Goal: Transaction & Acquisition: Book appointment/travel/reservation

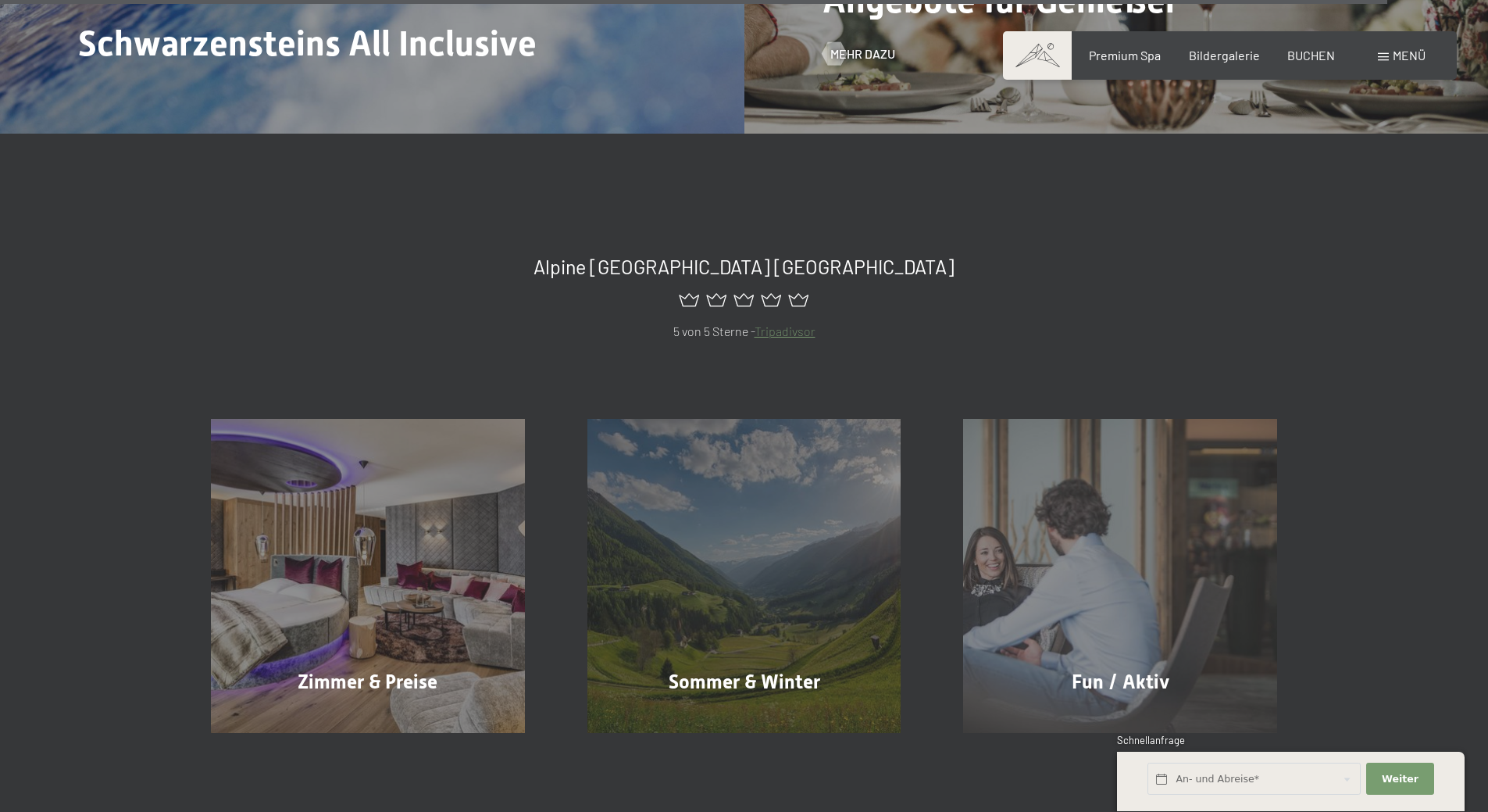
scroll to position [7422, 0]
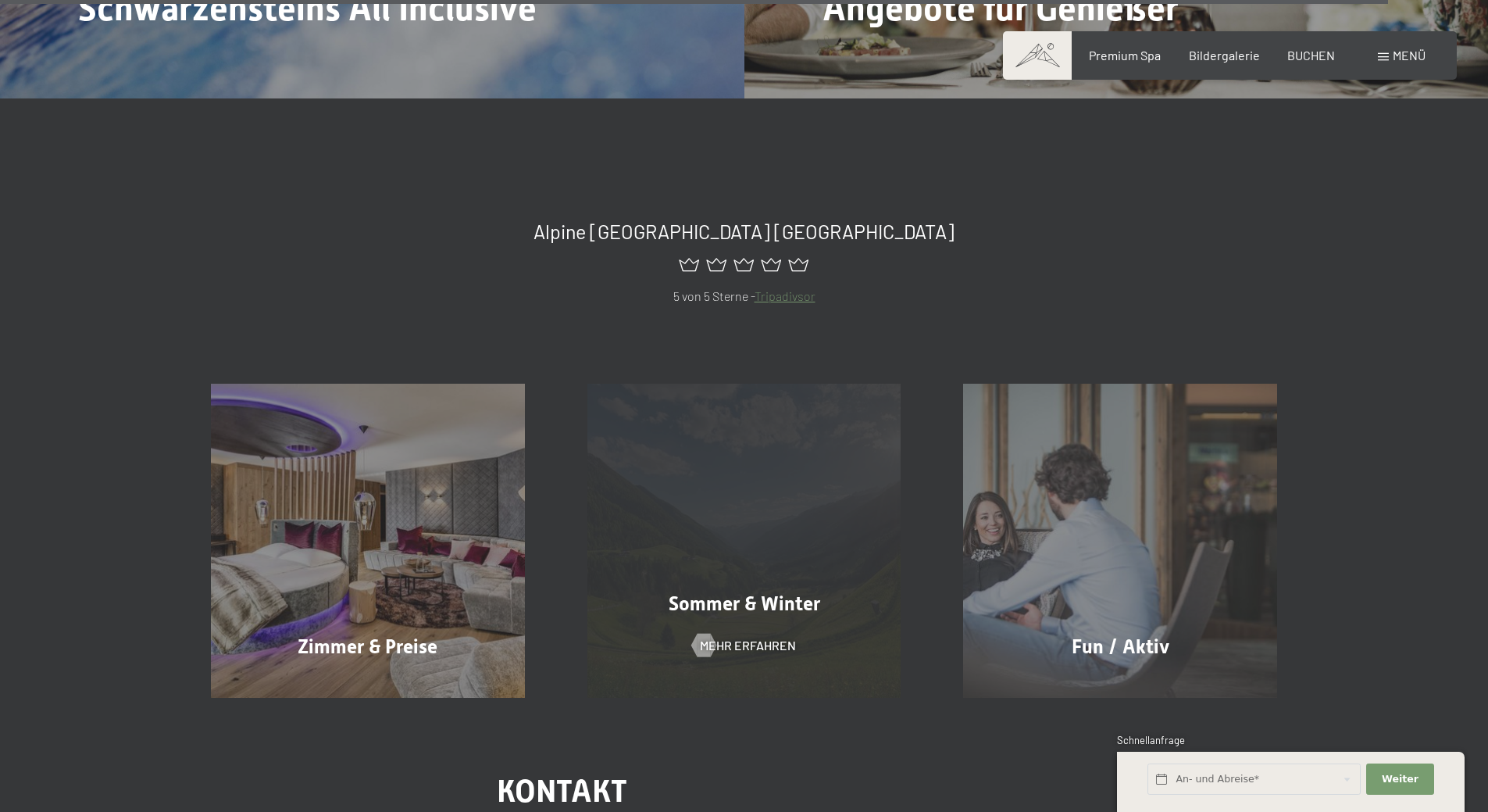
click at [656, 544] on div "Sommer & Winter Mehr erfahren" at bounding box center [744, 541] width 377 height 314
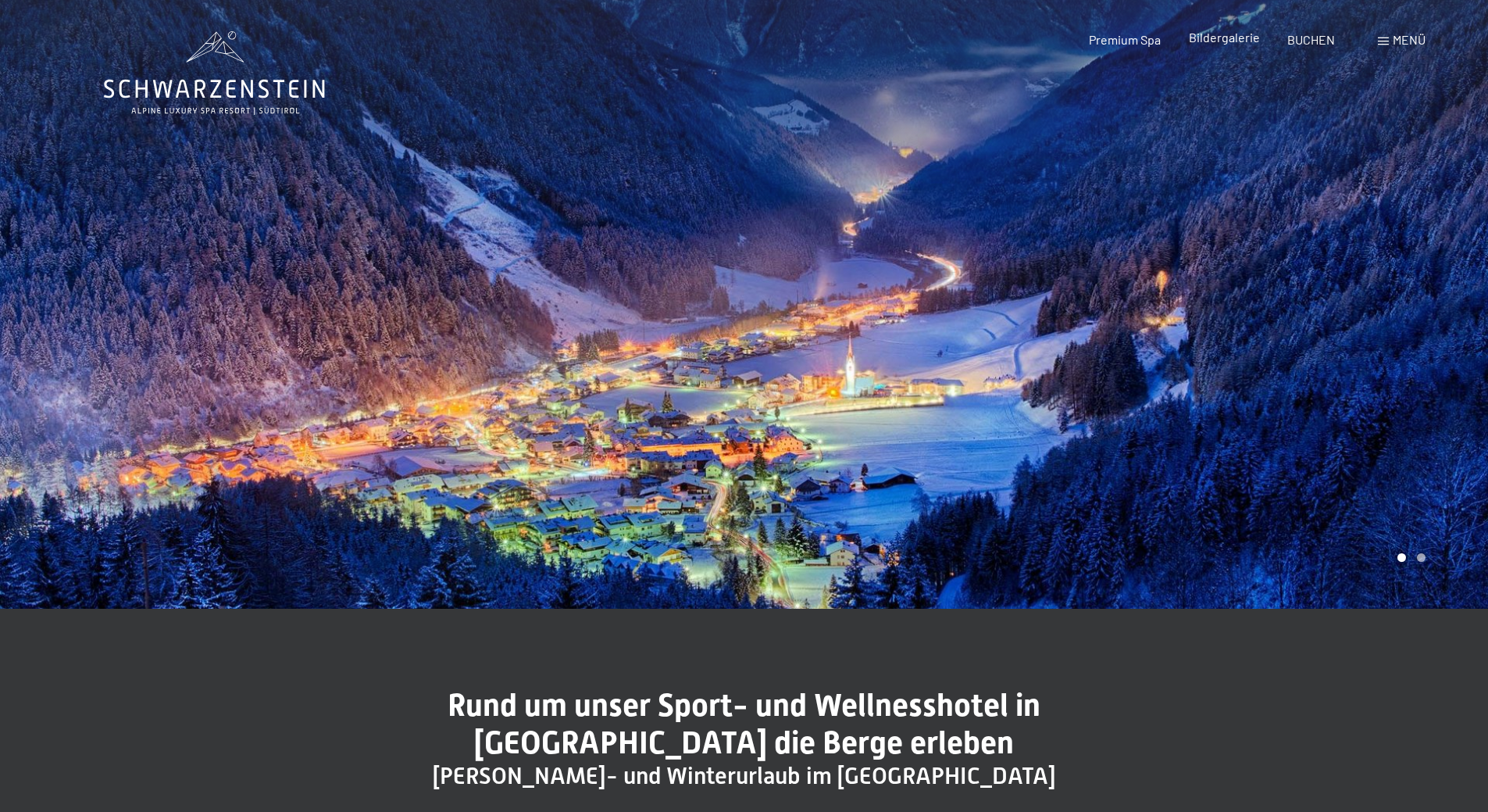
click at [1231, 42] on span "Bildergalerie" at bounding box center [1225, 37] width 71 height 15
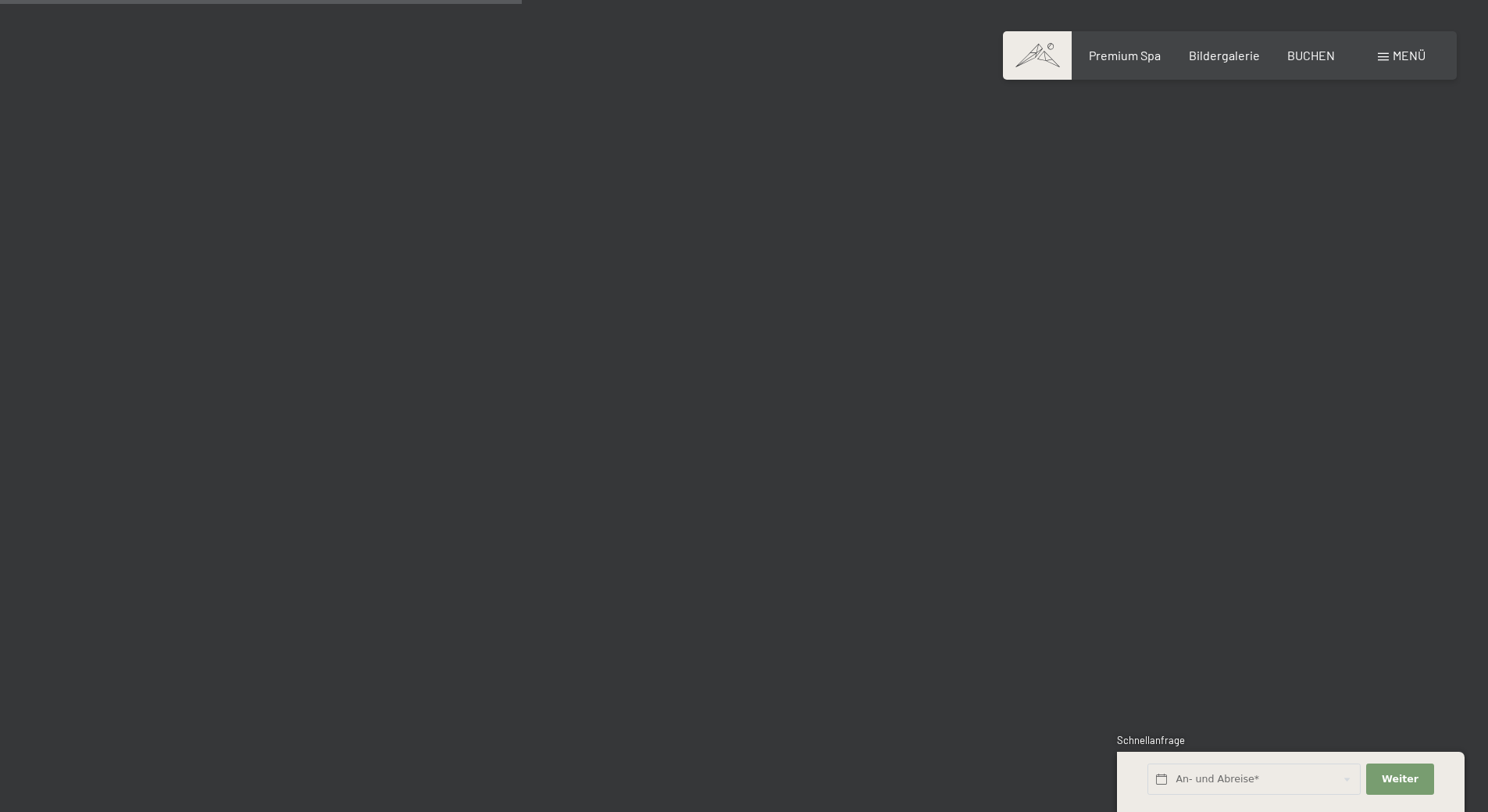
scroll to position [7031, 0]
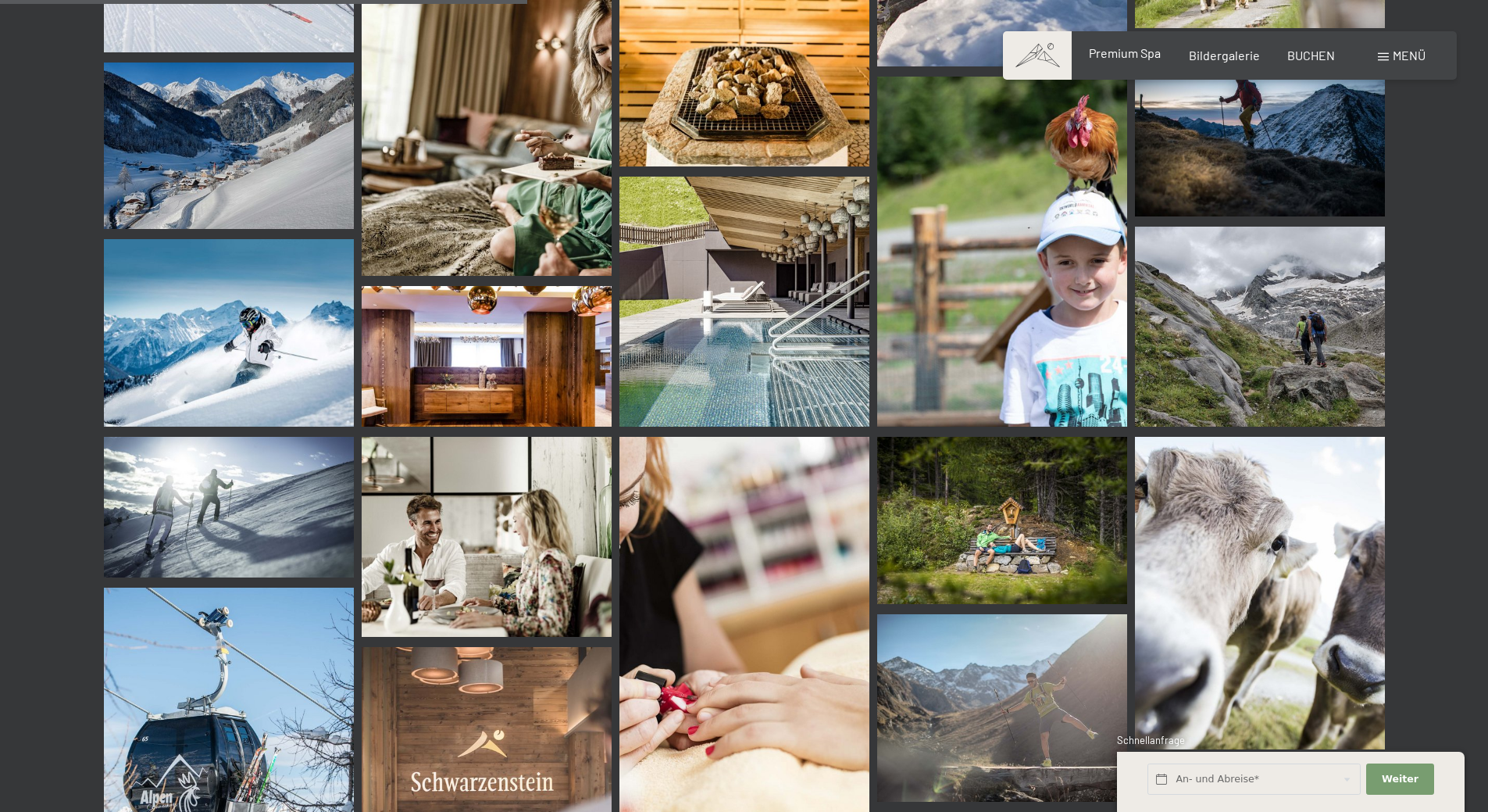
click at [1145, 55] on span "Premium Spa" at bounding box center [1124, 53] width 72 height 15
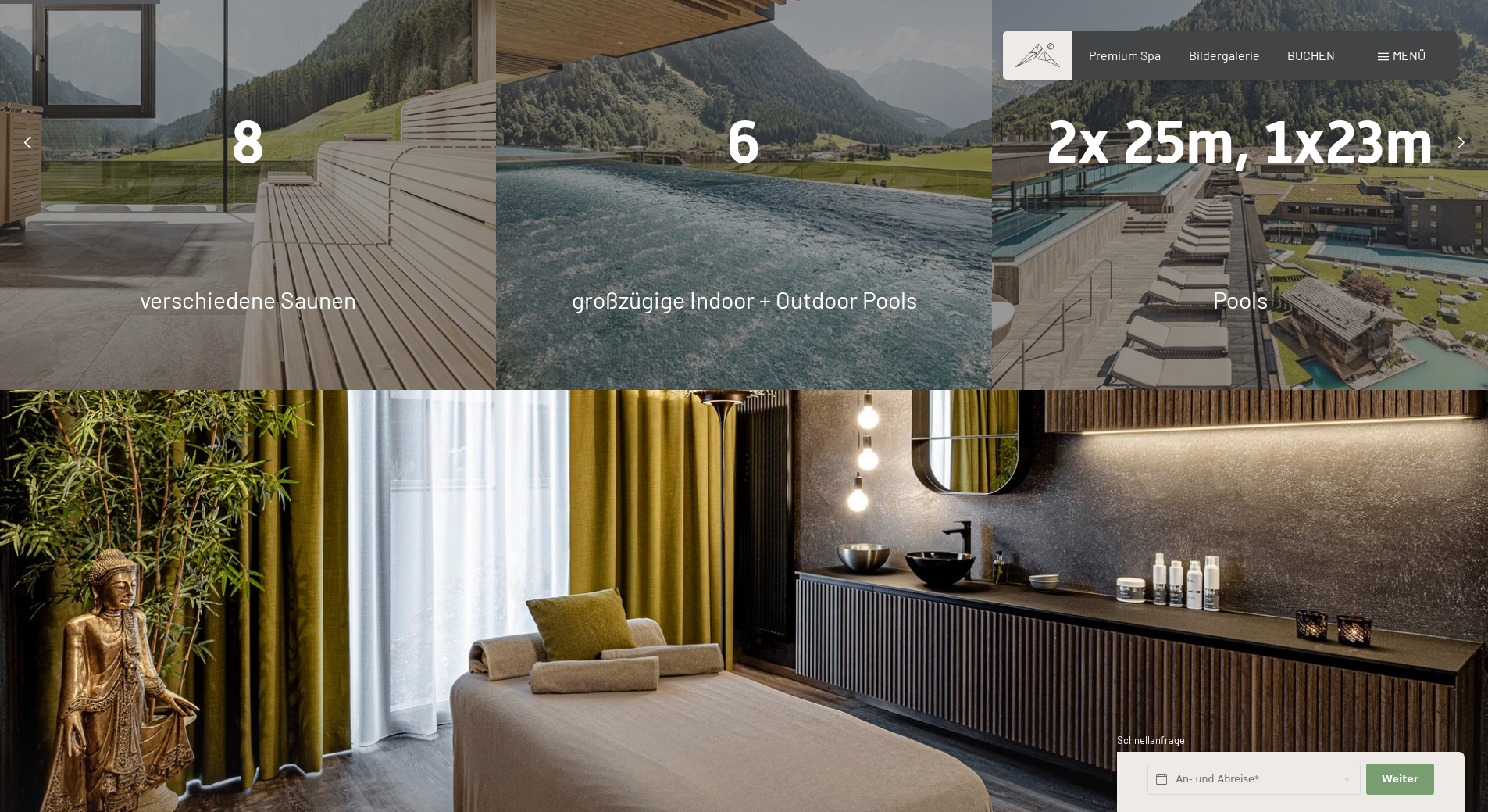
scroll to position [1250, 0]
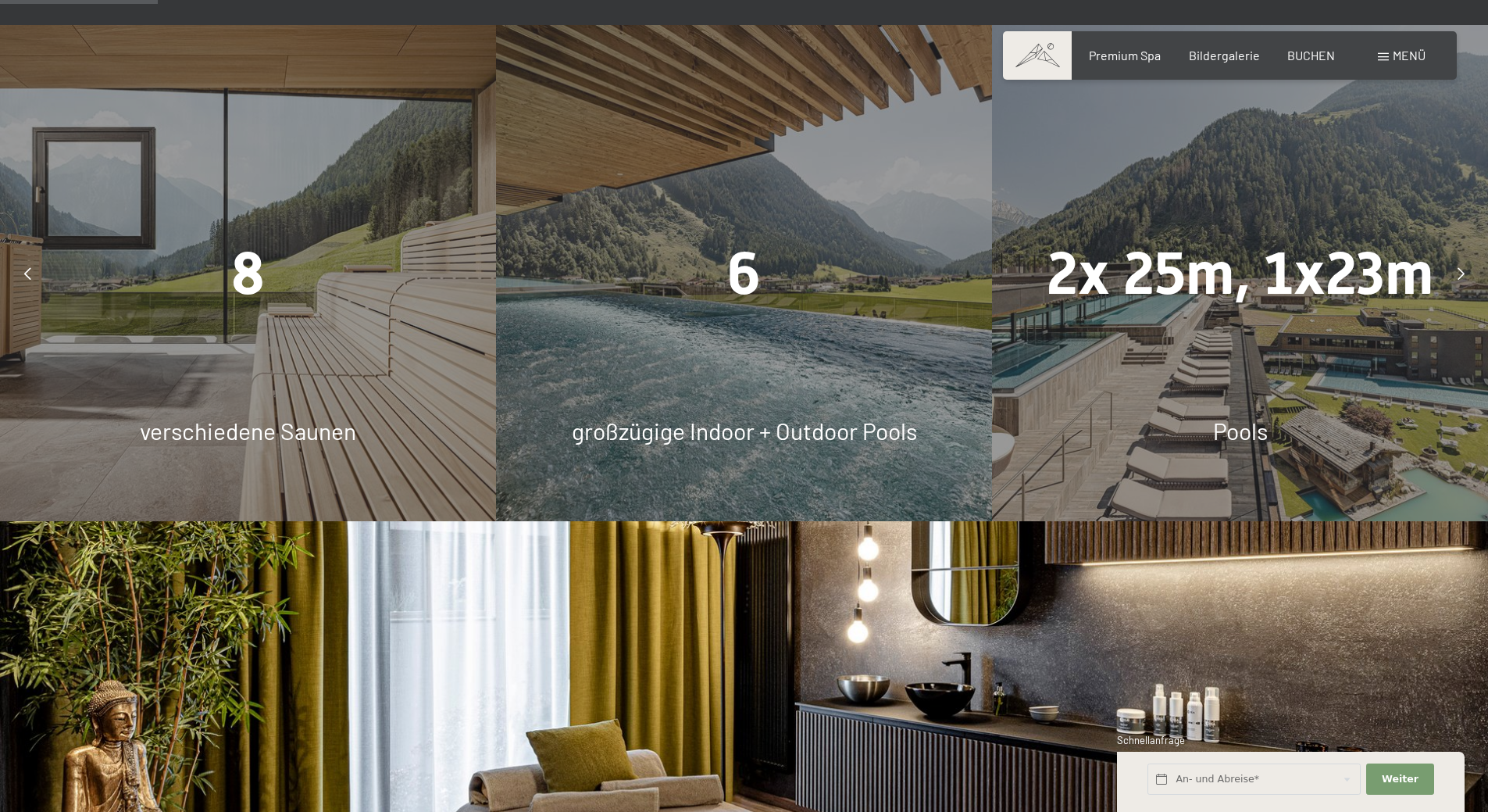
click at [1460, 270] on icon at bounding box center [1462, 274] width 7 height 13
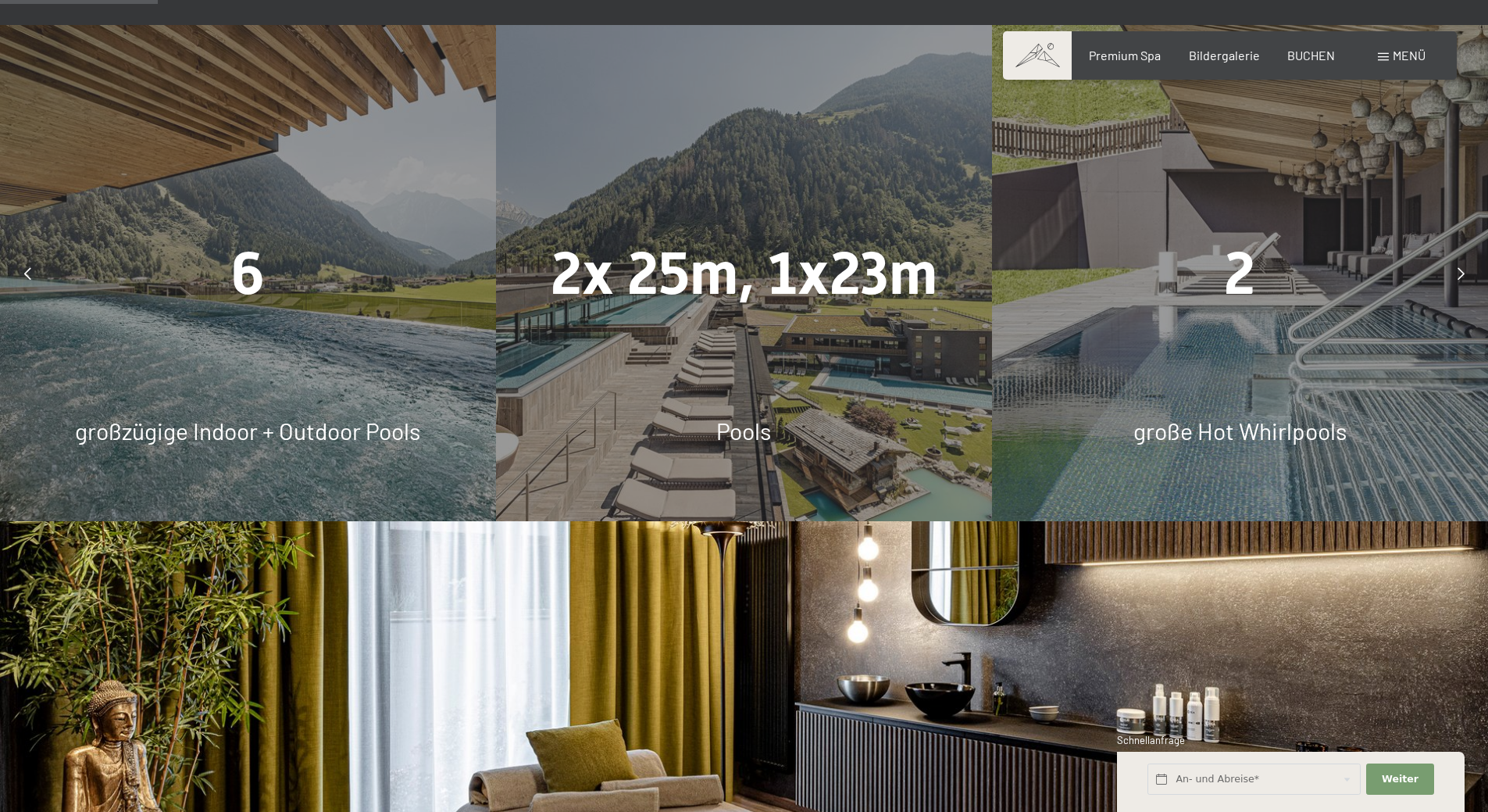
click at [1453, 269] on div at bounding box center [1461, 273] width 39 height 39
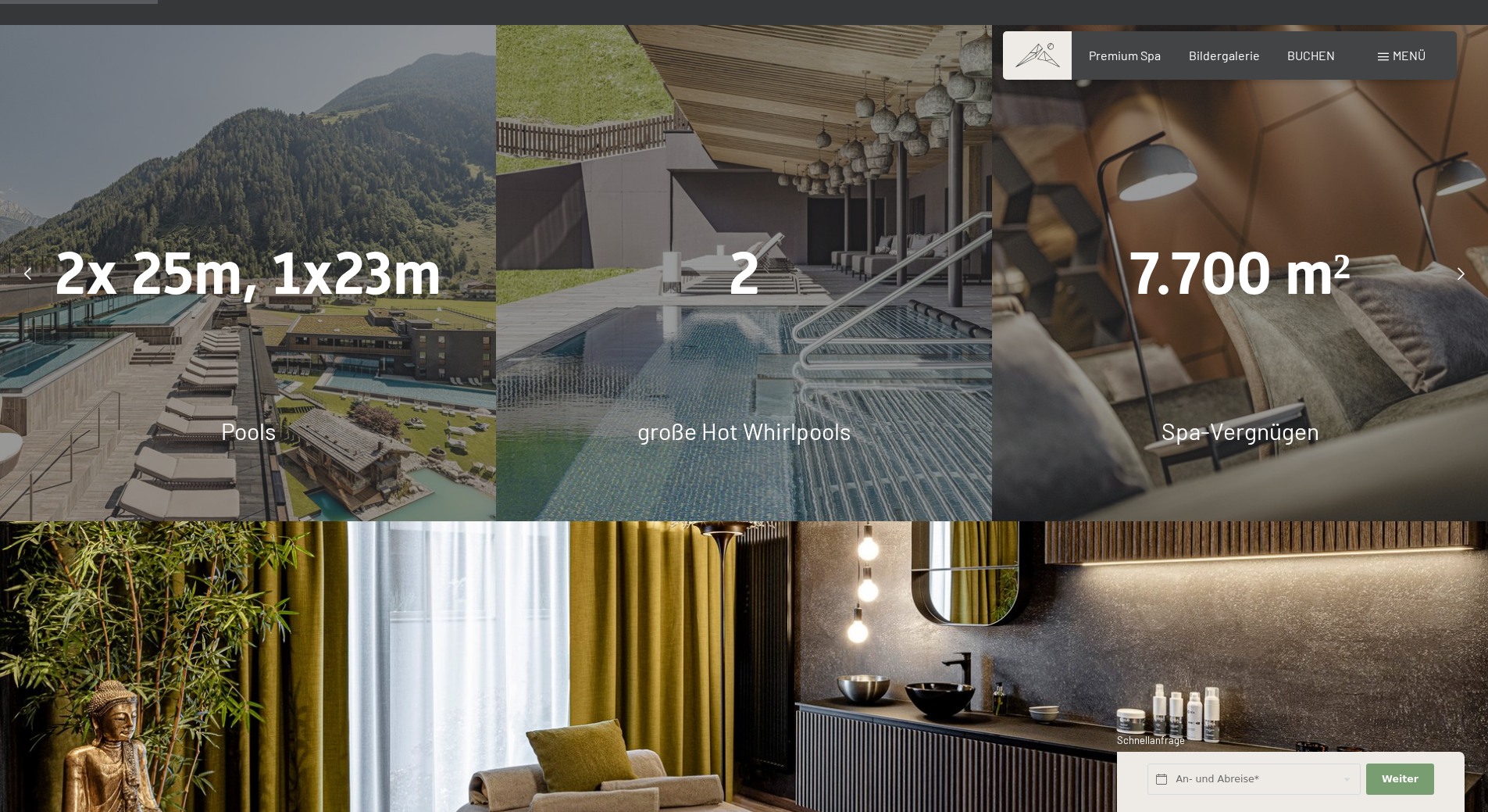
click at [1453, 269] on div at bounding box center [1461, 273] width 39 height 39
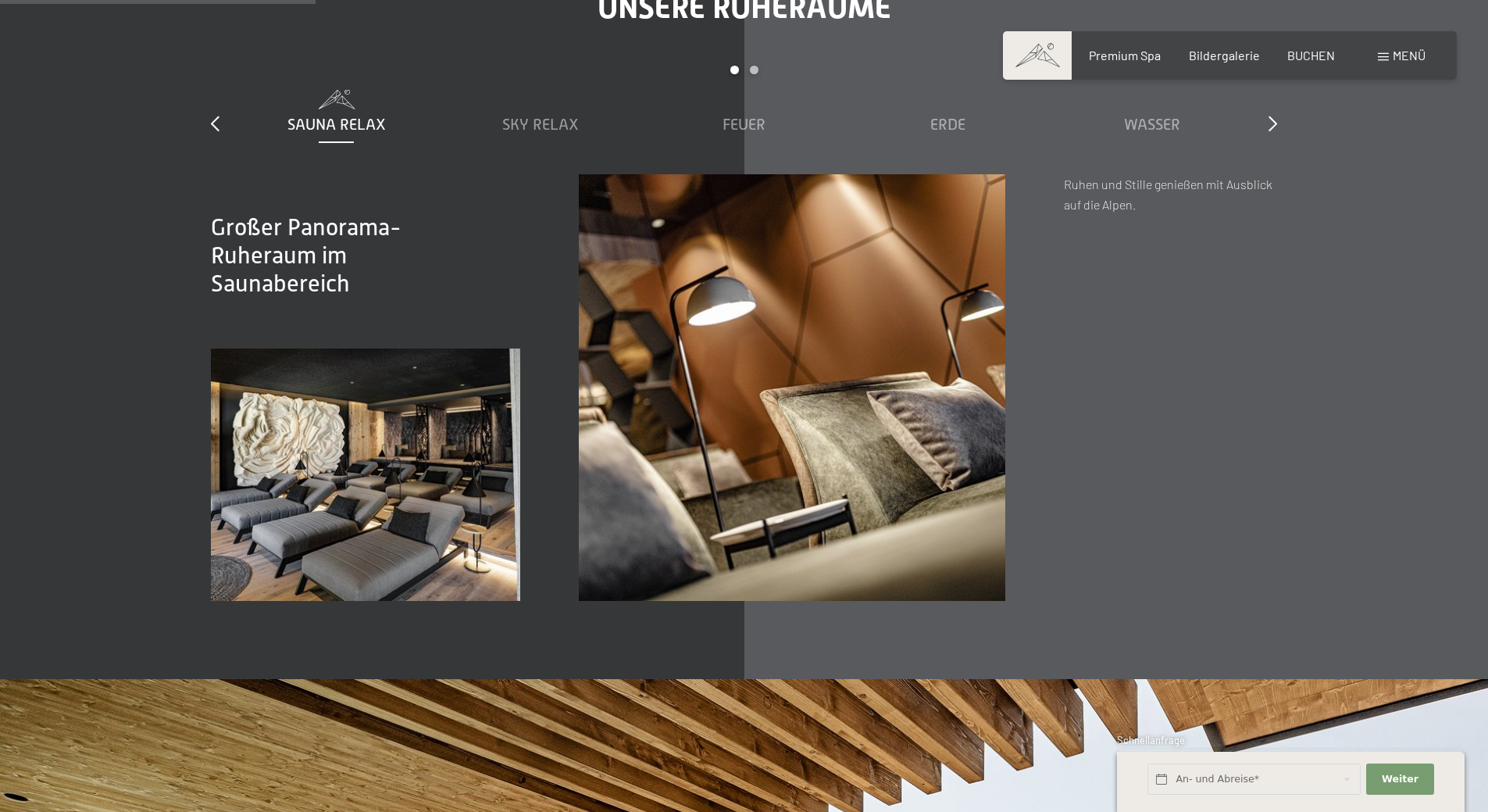
scroll to position [2500, 0]
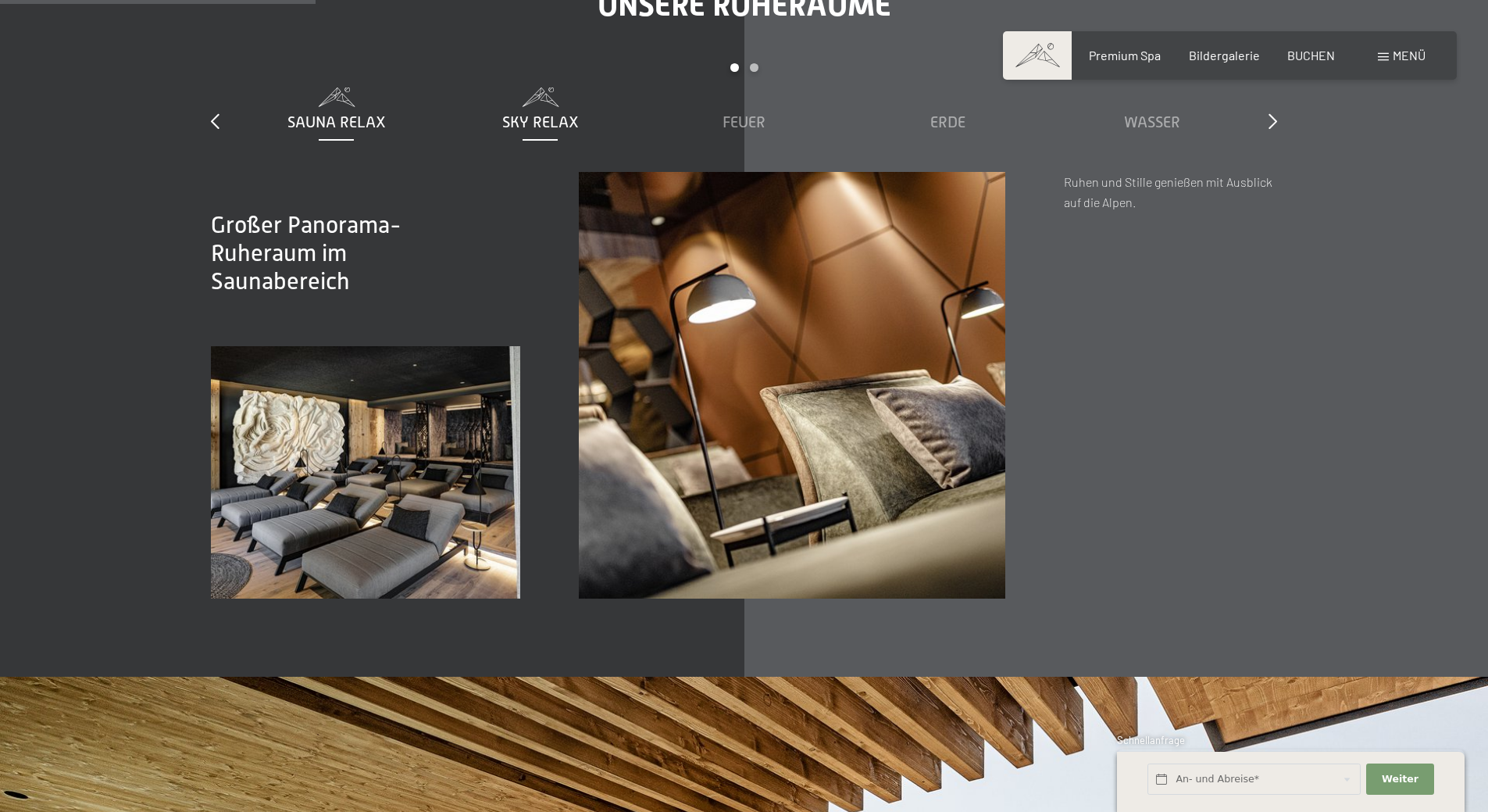
click at [526, 115] on span "Sky Relax" at bounding box center [541, 122] width 76 height 17
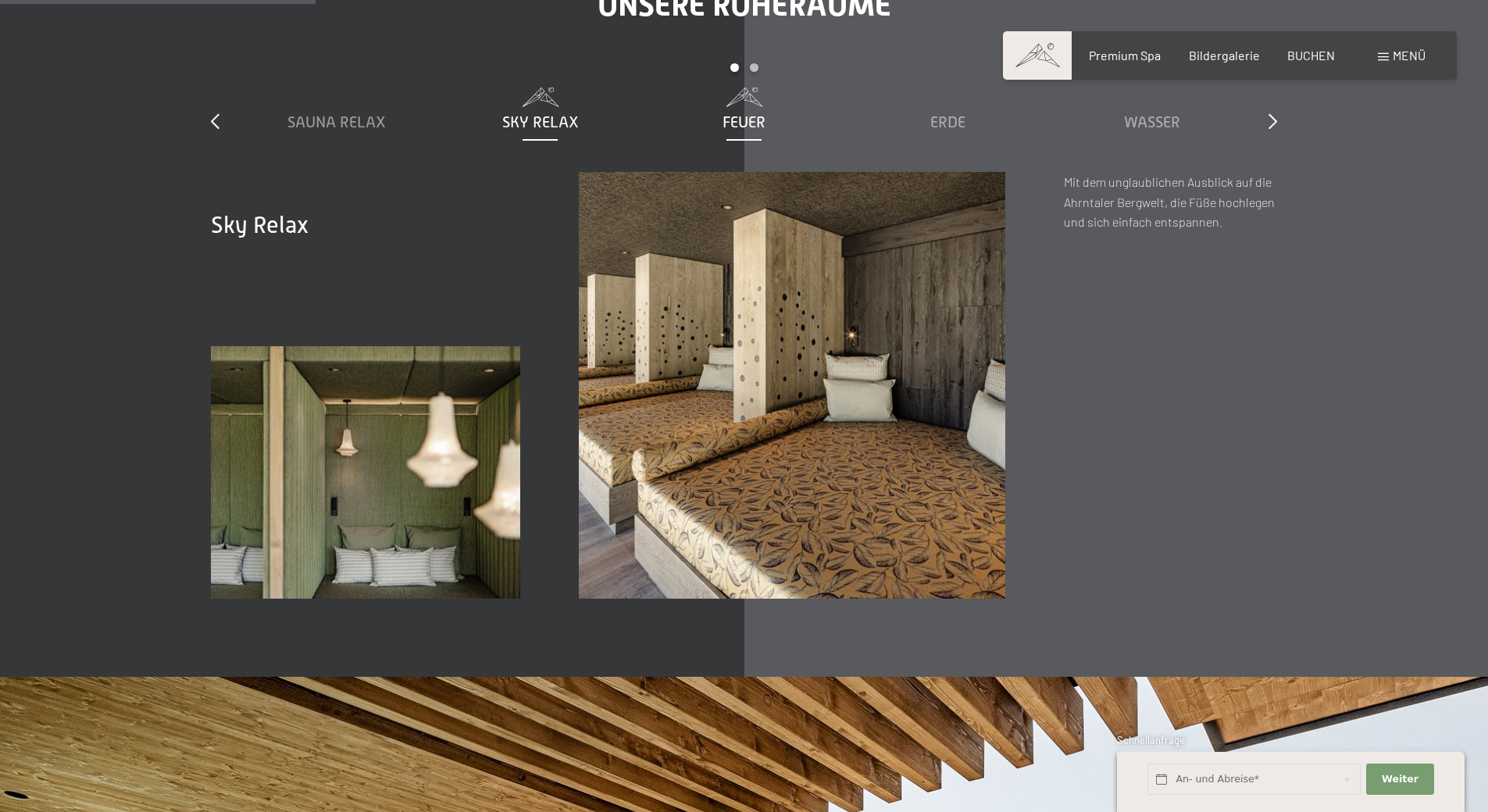
click at [762, 126] on span "Feuer" at bounding box center [744, 122] width 43 height 17
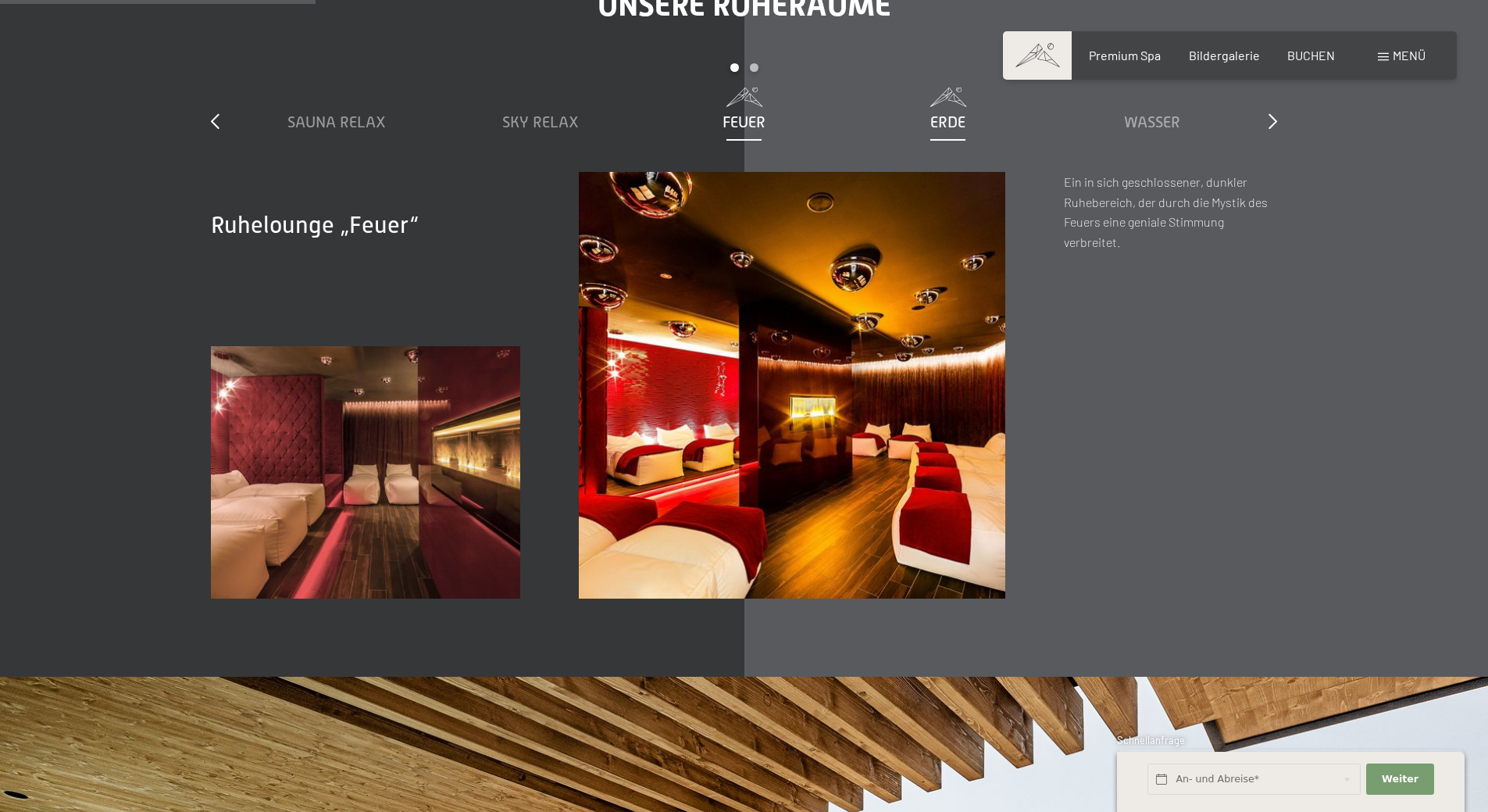
click at [966, 122] on div "Erde" at bounding box center [948, 122] width 189 height 22
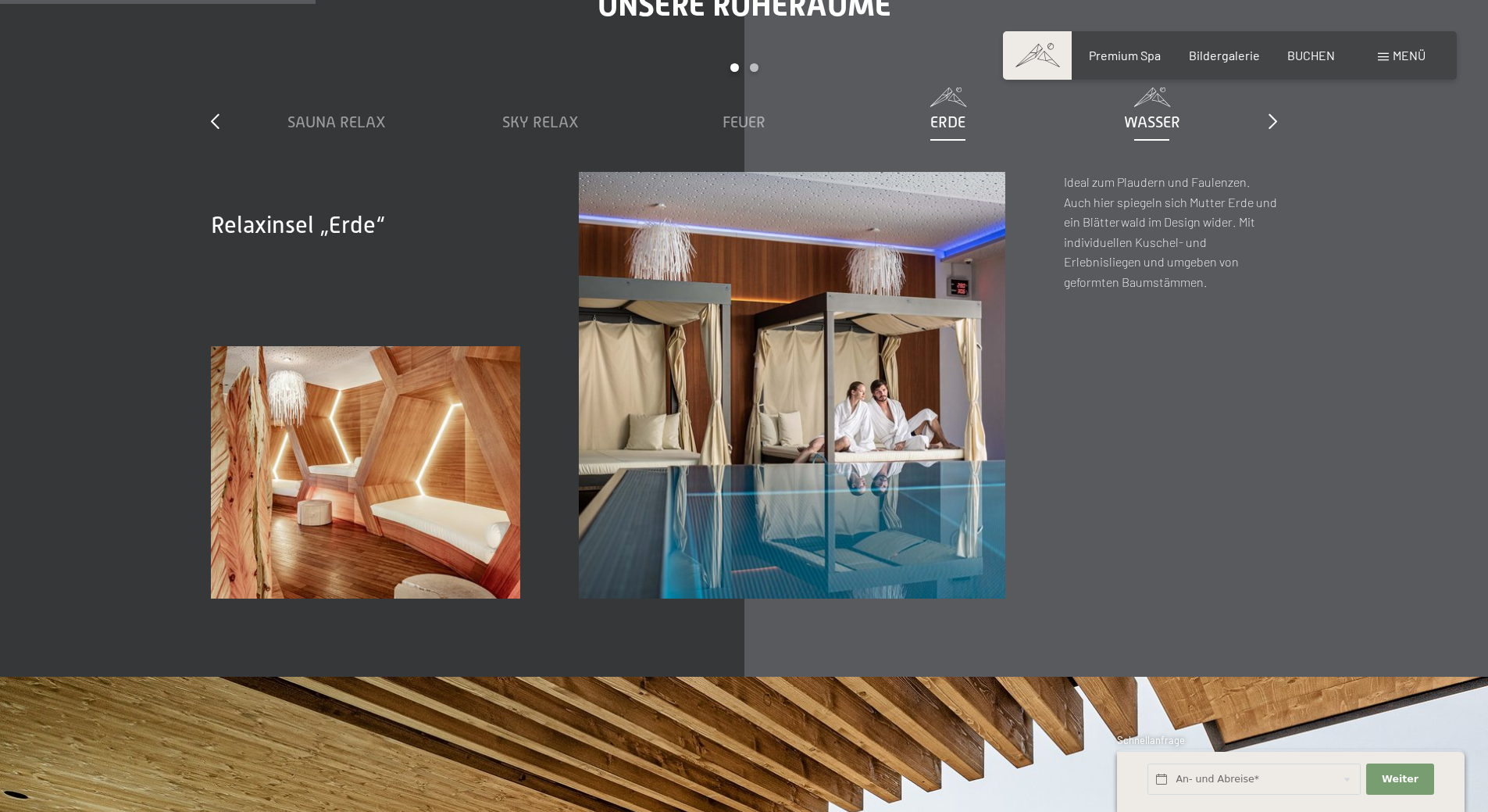
click at [1135, 113] on span "Wasser" at bounding box center [1152, 122] width 56 height 17
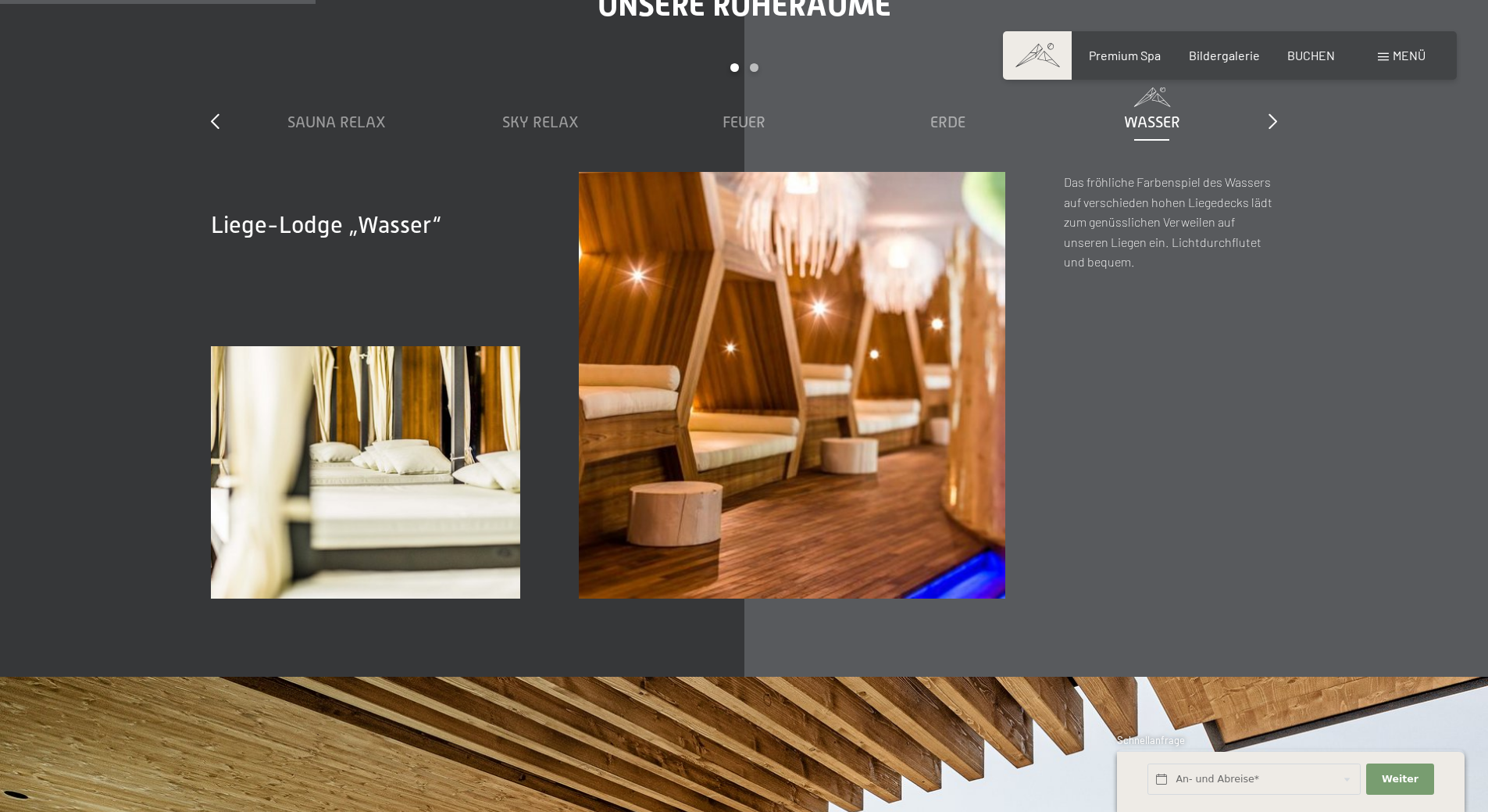
click at [1284, 122] on div "Unsere Ruheräume slide 1 to 5 of 7 Sauna Relax Sky Relax Feuer Erde Wasser Luft…" at bounding box center [744, 292] width 1184 height 611
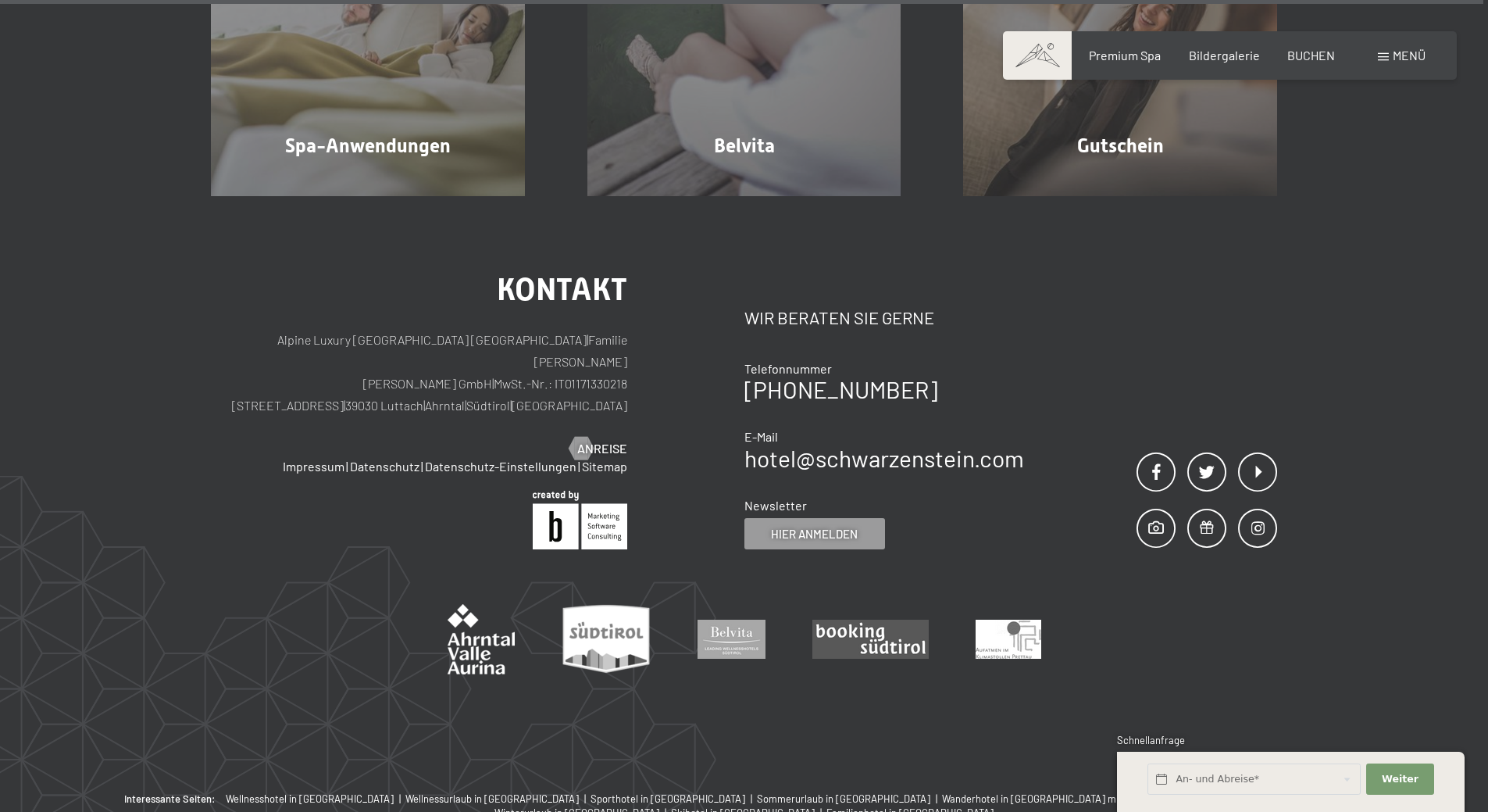
scroll to position [10209, 0]
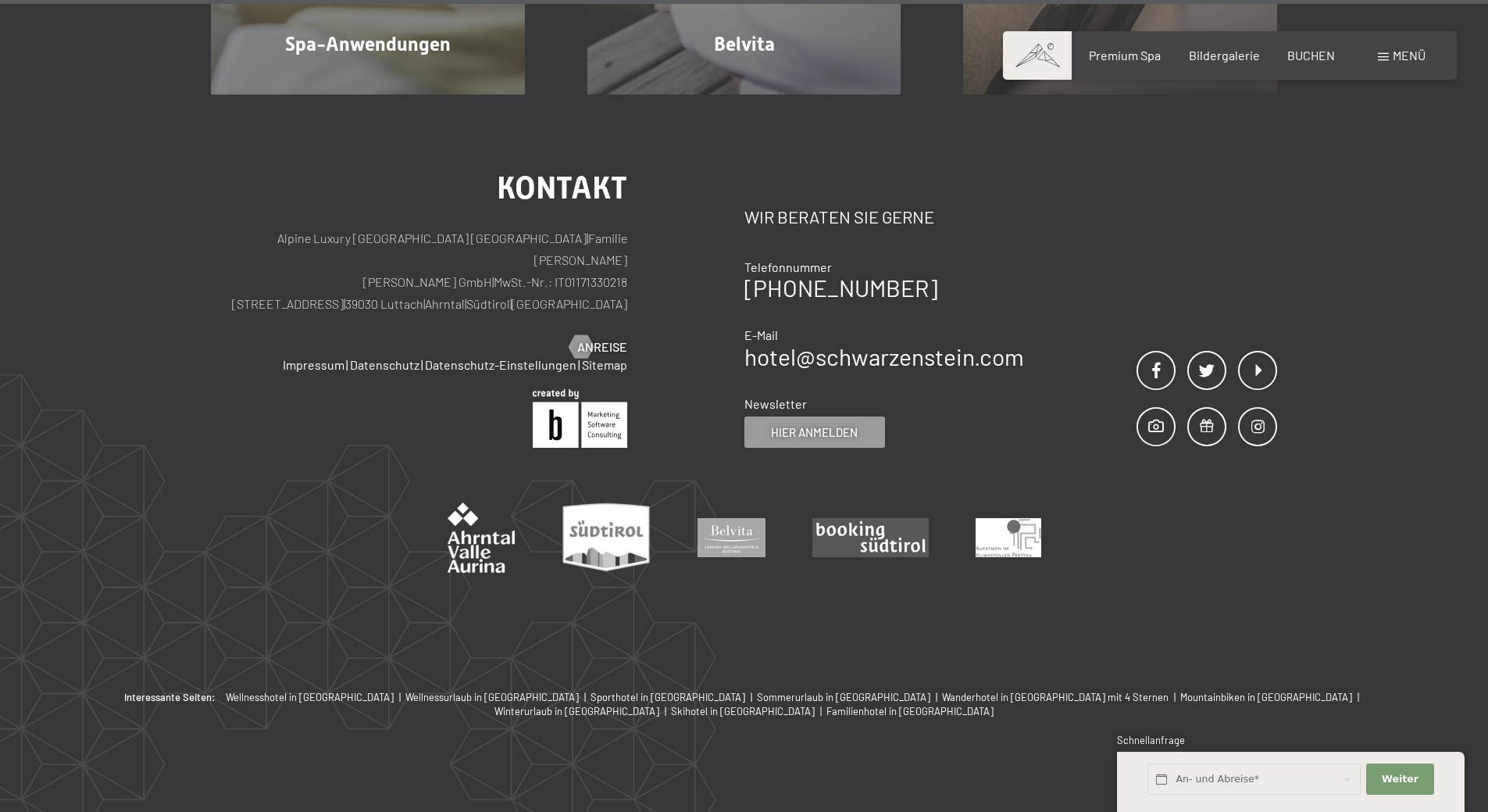
click at [1380, 61] on div "Menü" at bounding box center [1402, 55] width 48 height 17
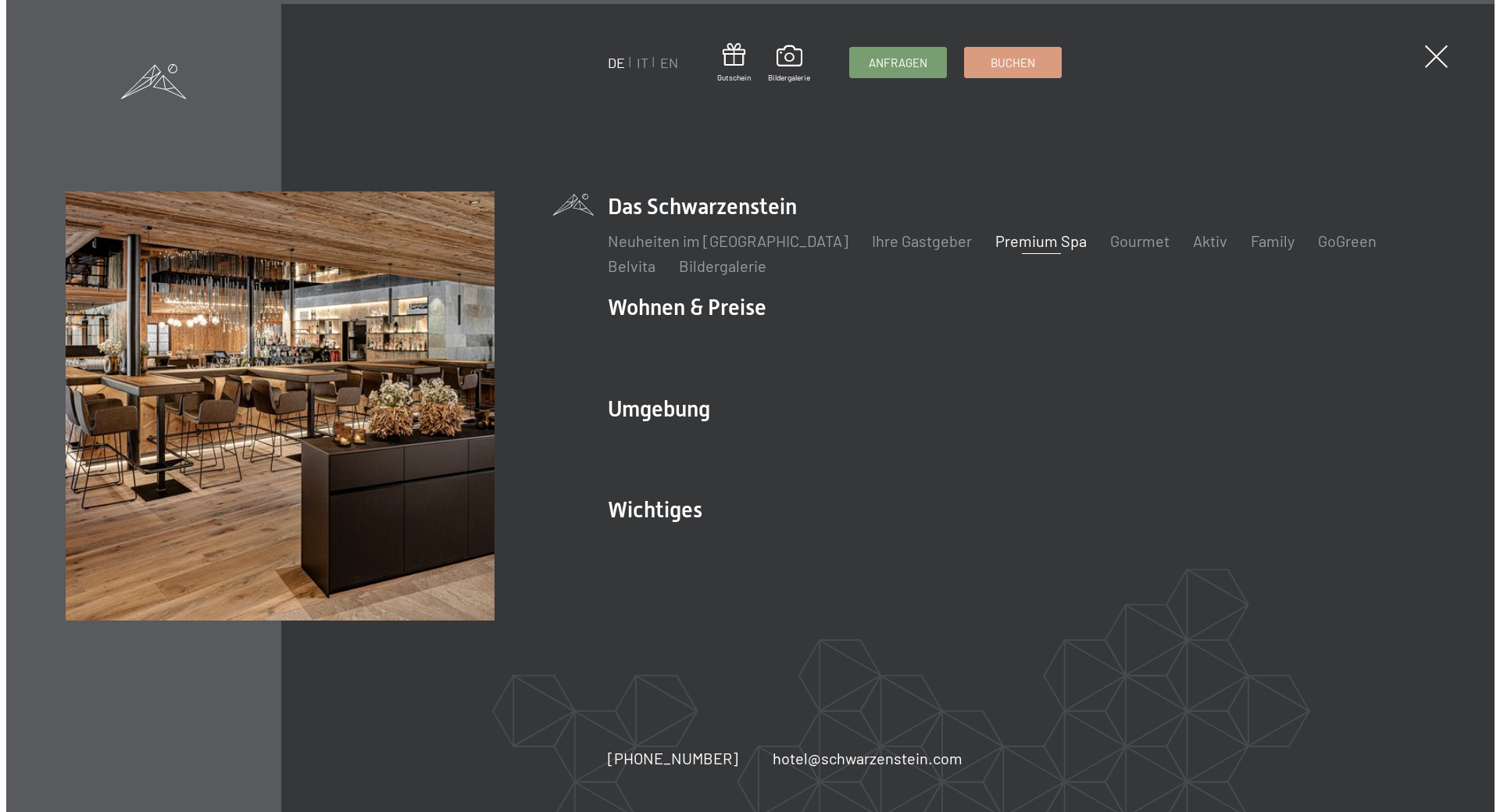
scroll to position [10237, 0]
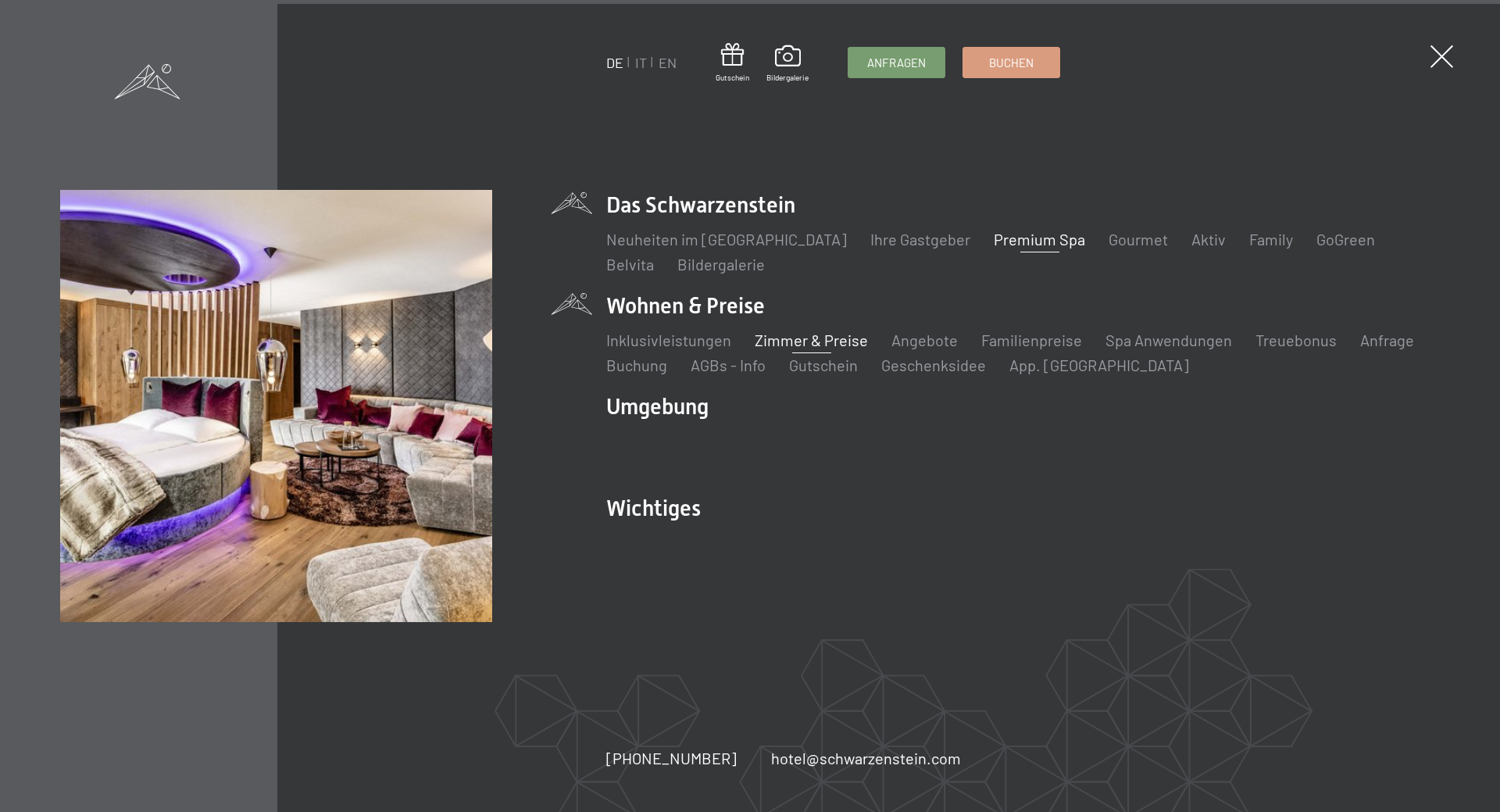
click at [806, 339] on link "Zimmer & Preise" at bounding box center [811, 339] width 113 height 19
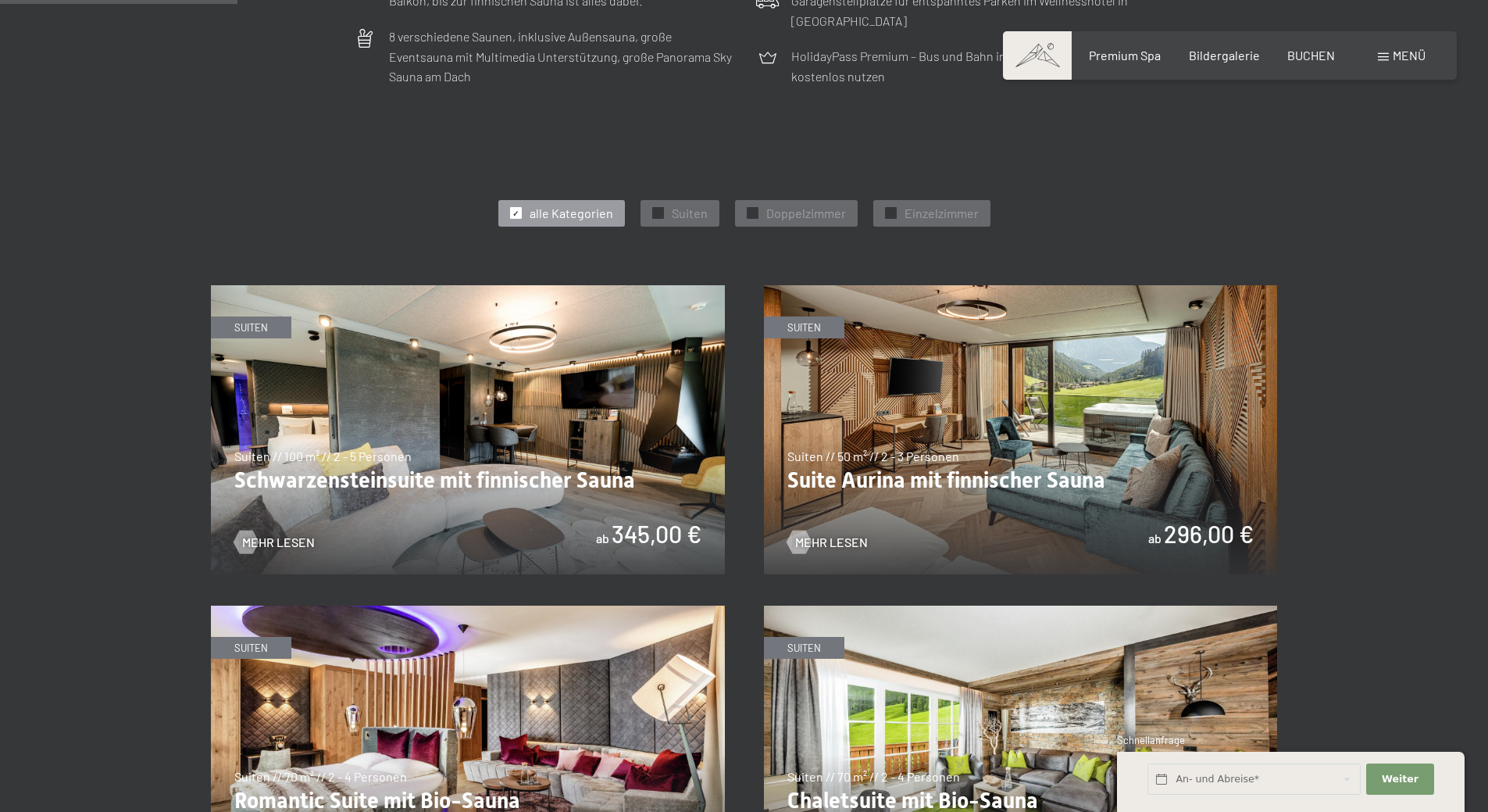
scroll to position [859, 0]
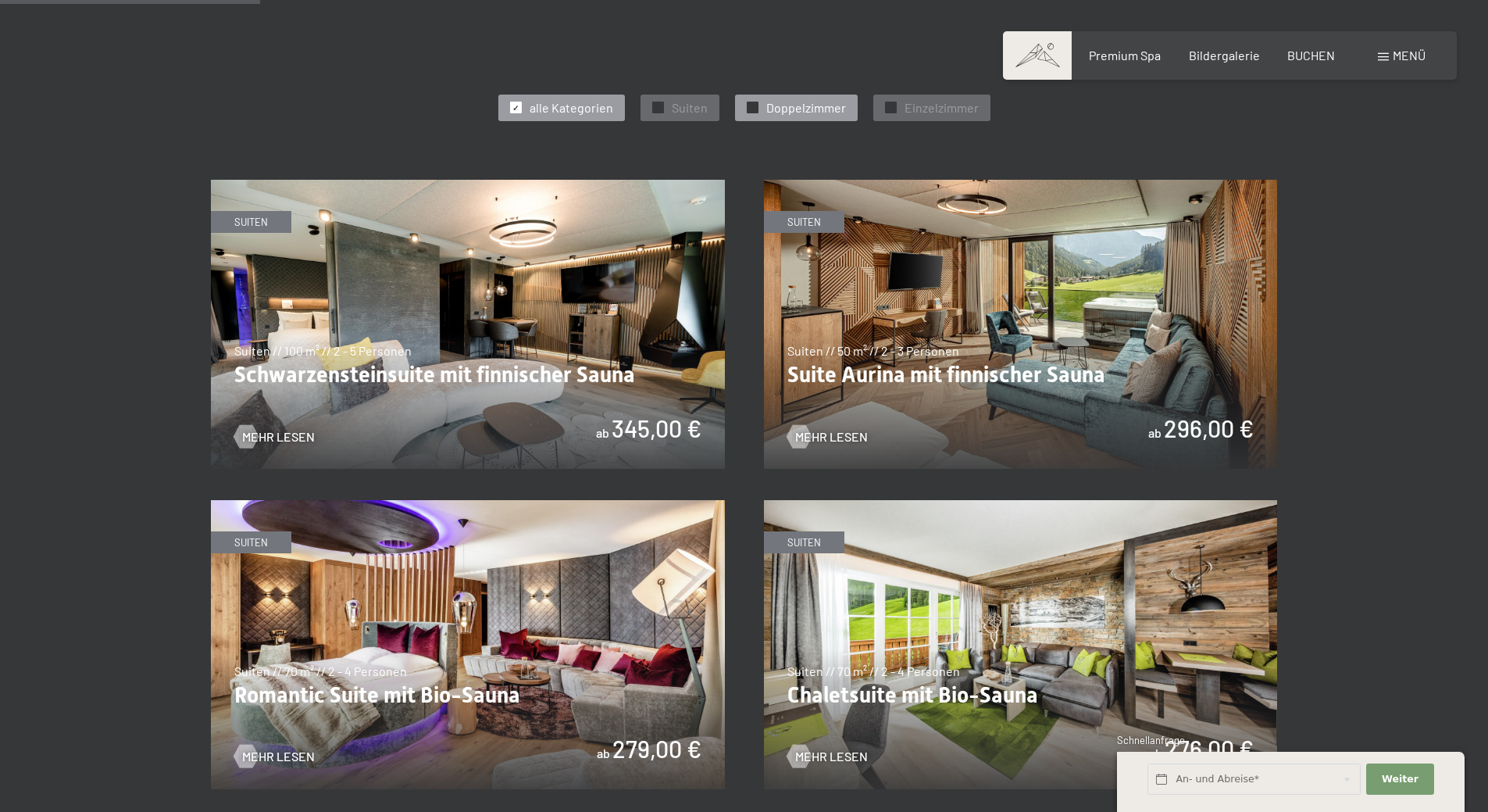
click at [838, 110] on span "Doppelzimmer" at bounding box center [807, 107] width 80 height 17
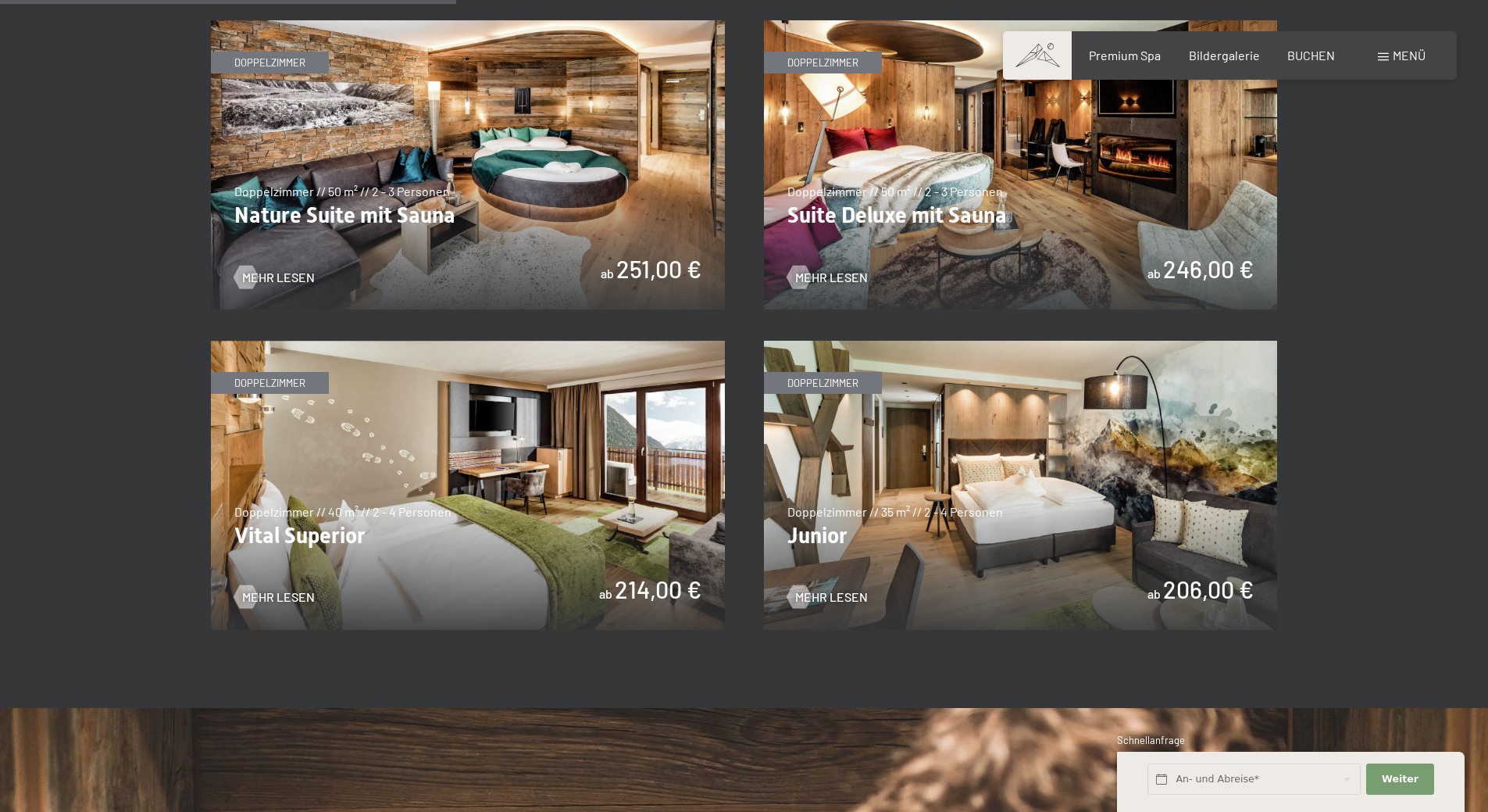
scroll to position [1015, 0]
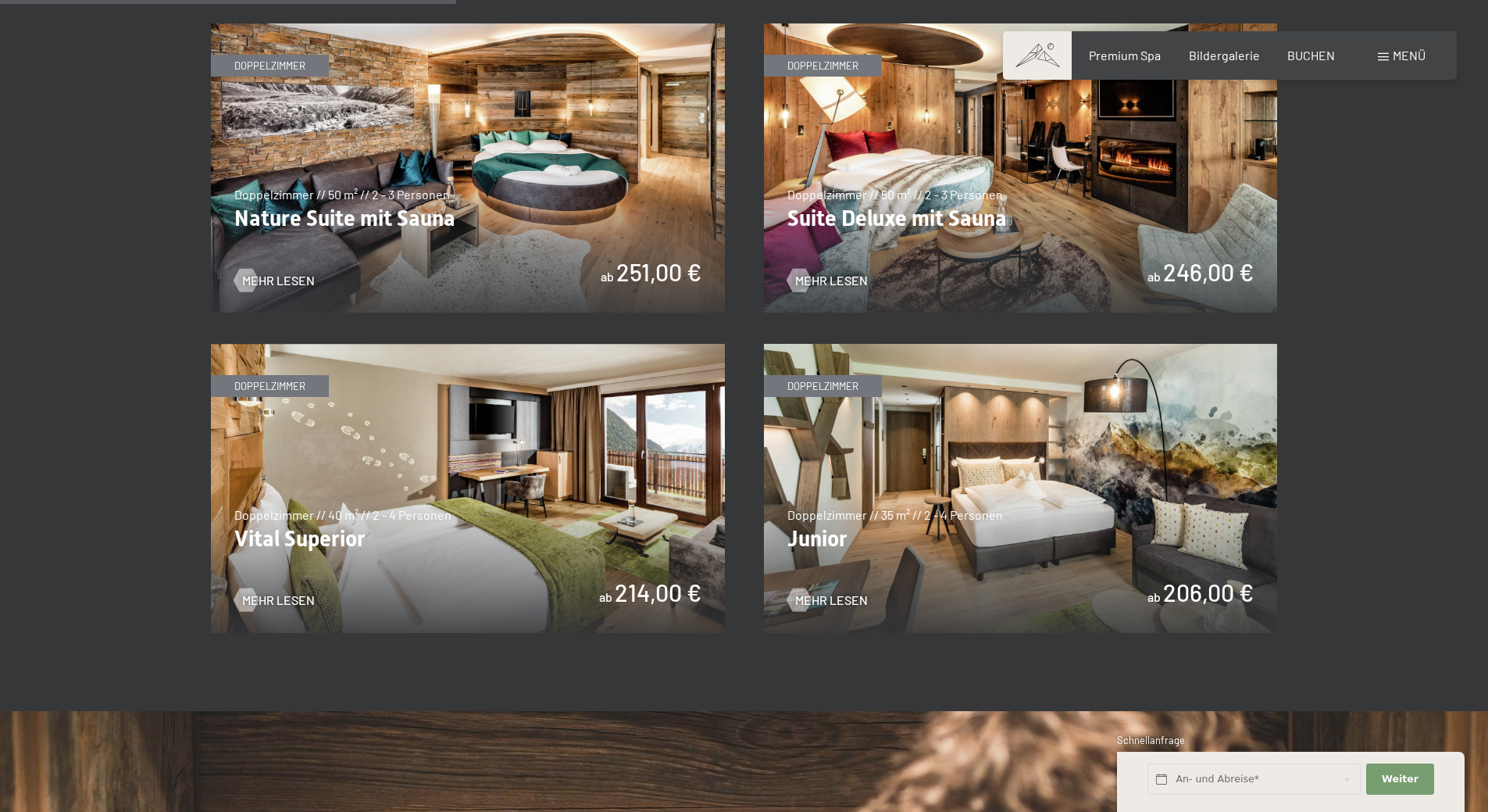
click at [811, 537] on img at bounding box center [1021, 488] width 514 height 289
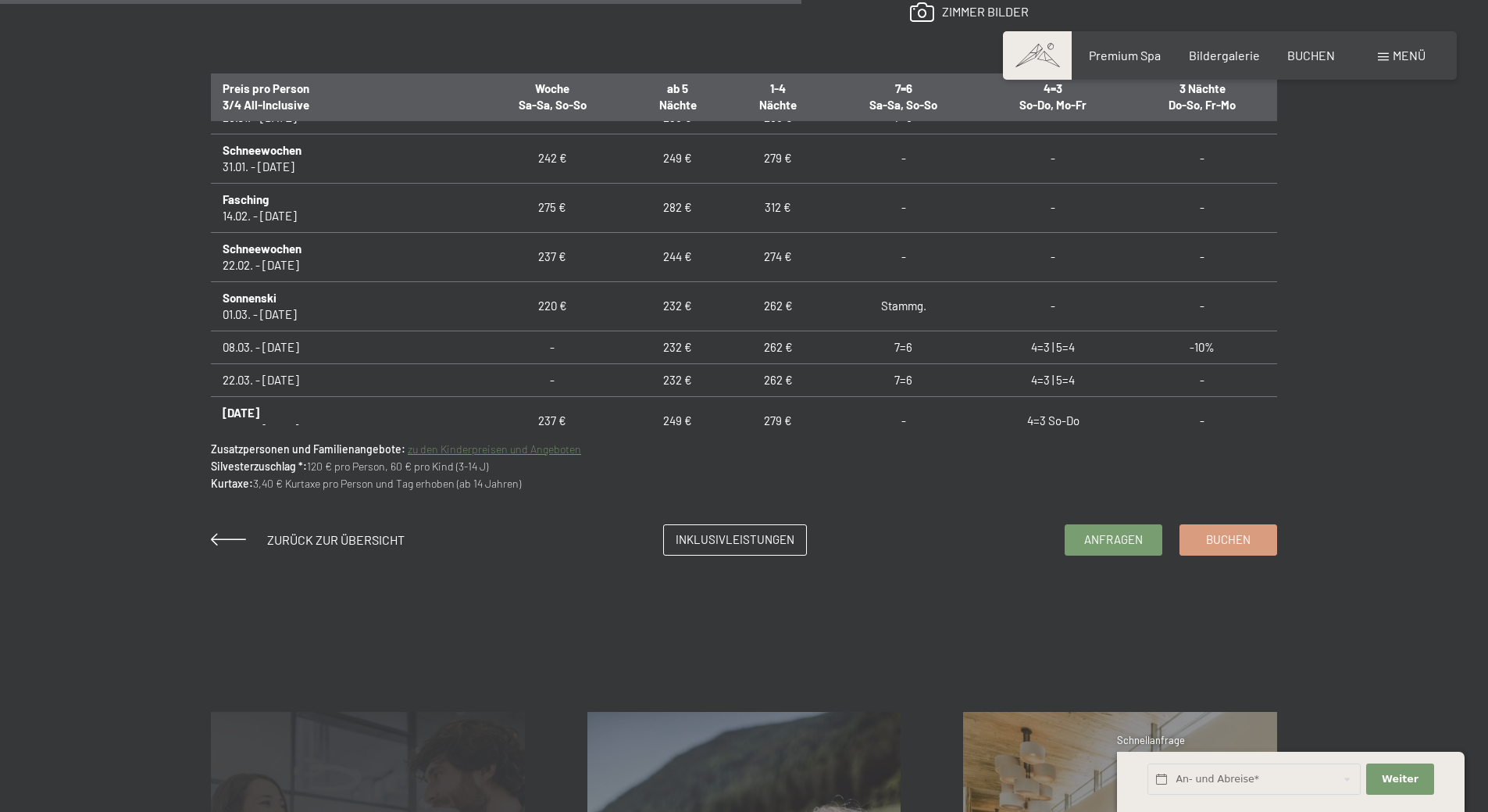
scroll to position [625, 0]
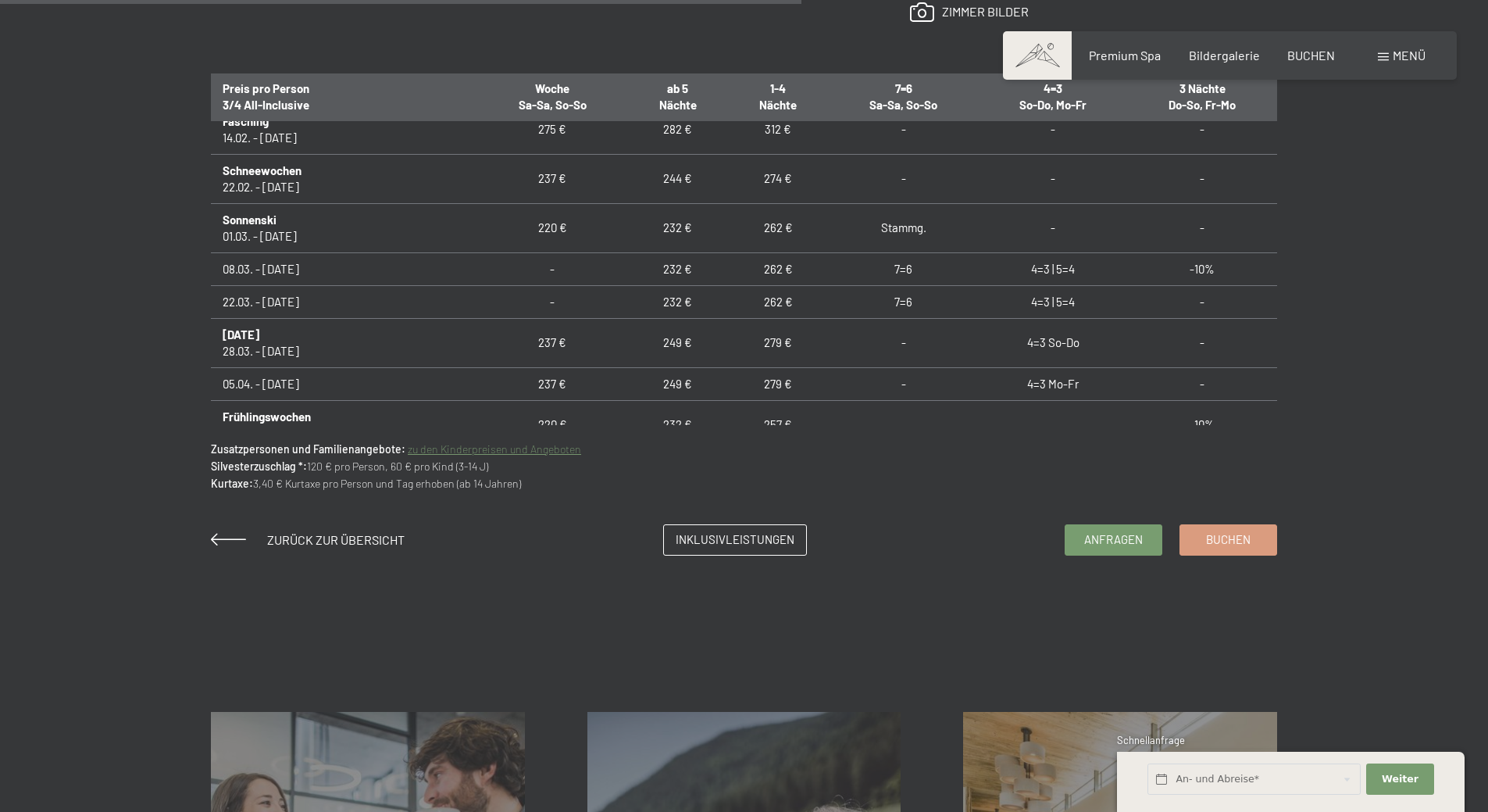
click at [1200, 273] on td "-10%" at bounding box center [1202, 269] width 149 height 33
drag, startPoint x: 1200, startPoint y: 273, endPoint x: 220, endPoint y: 267, distance: 980.0
click at [220, 267] on tr "08.03. - 22.03.26 - 232 € 262 € 7=6 4=3 | 5=4 -10%" at bounding box center [744, 269] width 1066 height 33
click at [1415, 170] on div "Anfragen Buchen Doppelzimmer // 35 m² // 2 - 4 Personen Junior ab 206,00 € Auss…" at bounding box center [744, 46] width 1488 height 1017
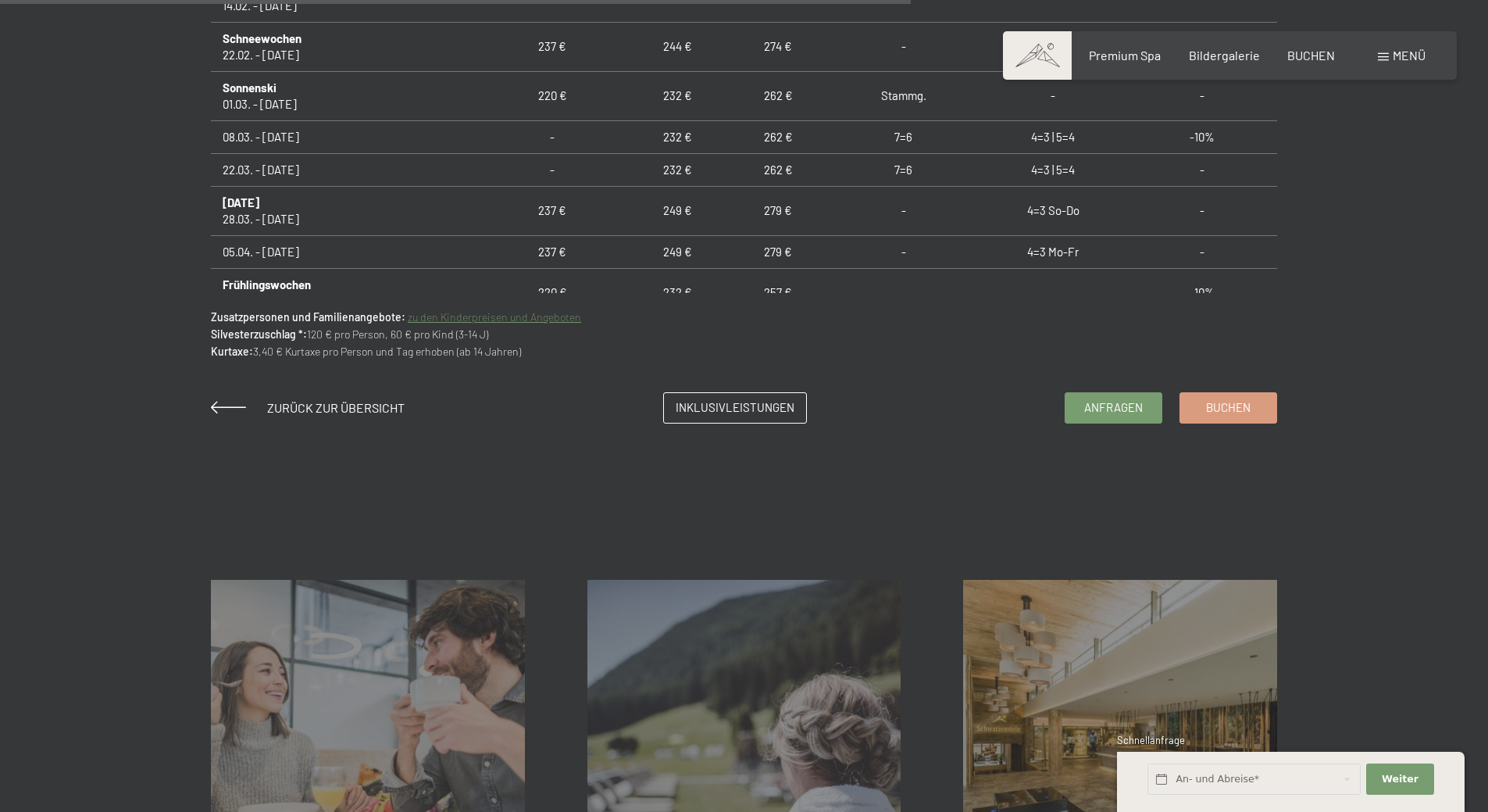
scroll to position [1250, 0]
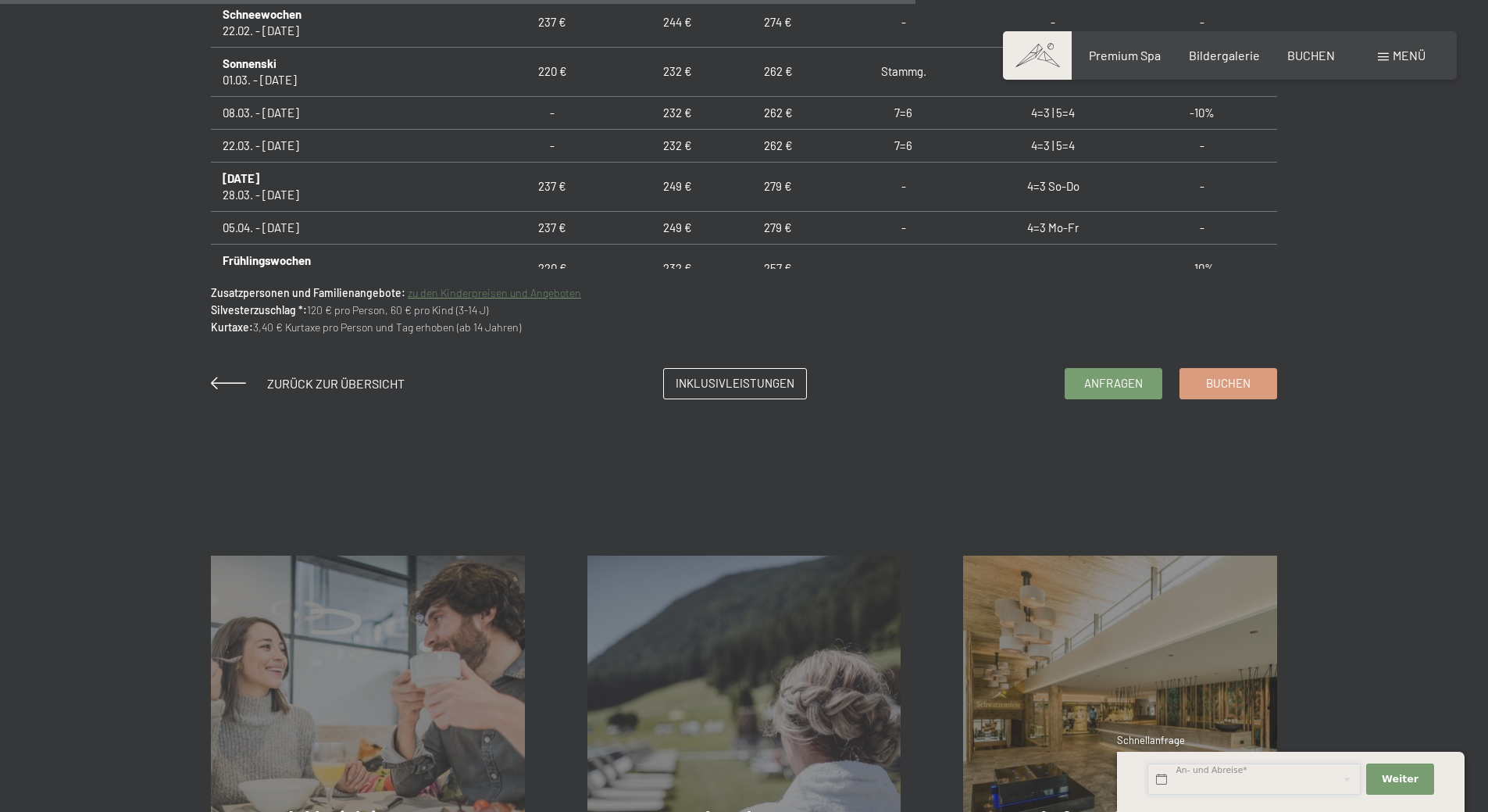
click at [1302, 786] on input "text" at bounding box center [1254, 778] width 213 height 32
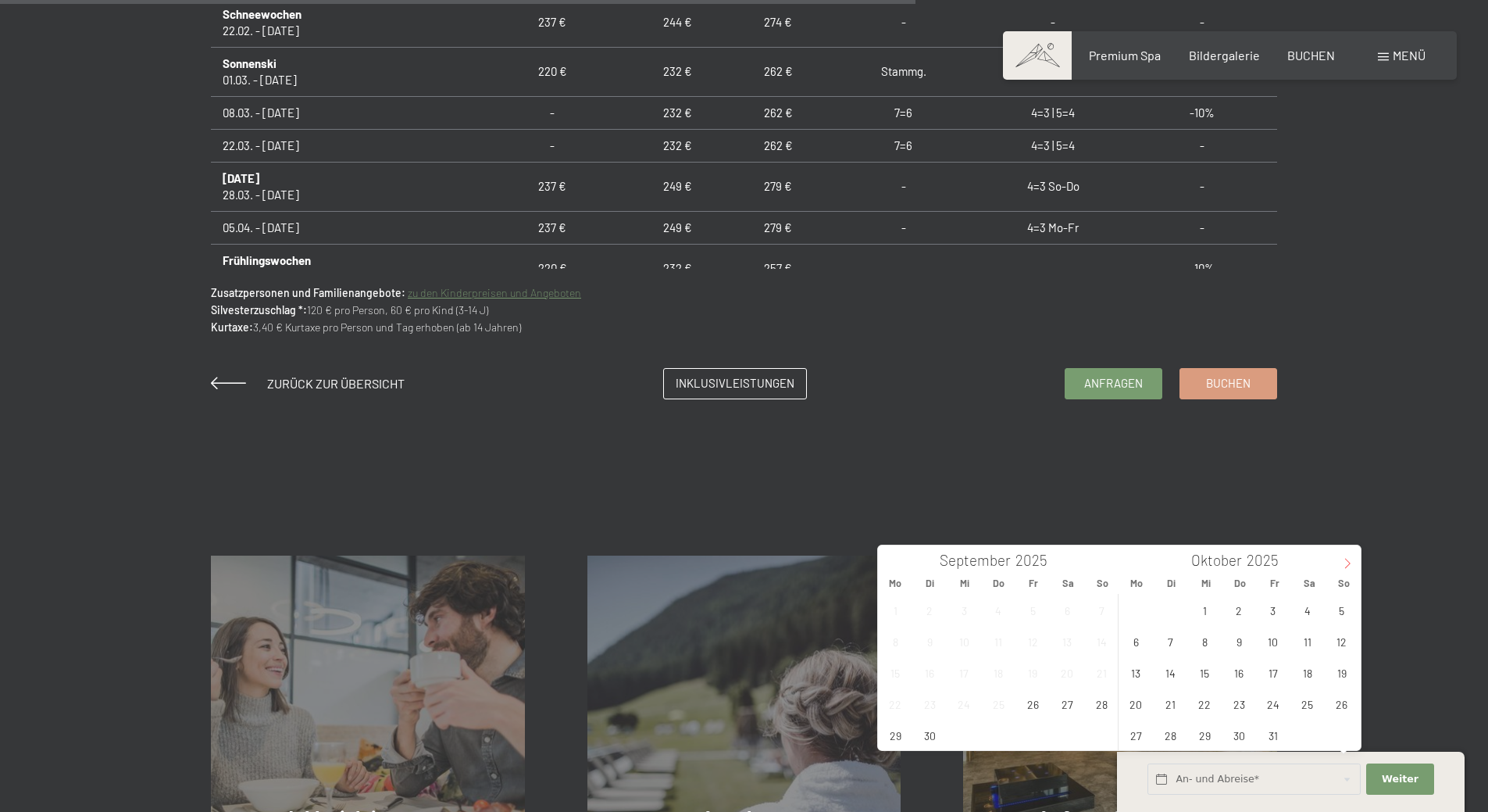
click at [1342, 553] on span at bounding box center [1347, 558] width 26 height 26
type input "2026"
click at [1342, 553] on span at bounding box center [1347, 558] width 26 height 26
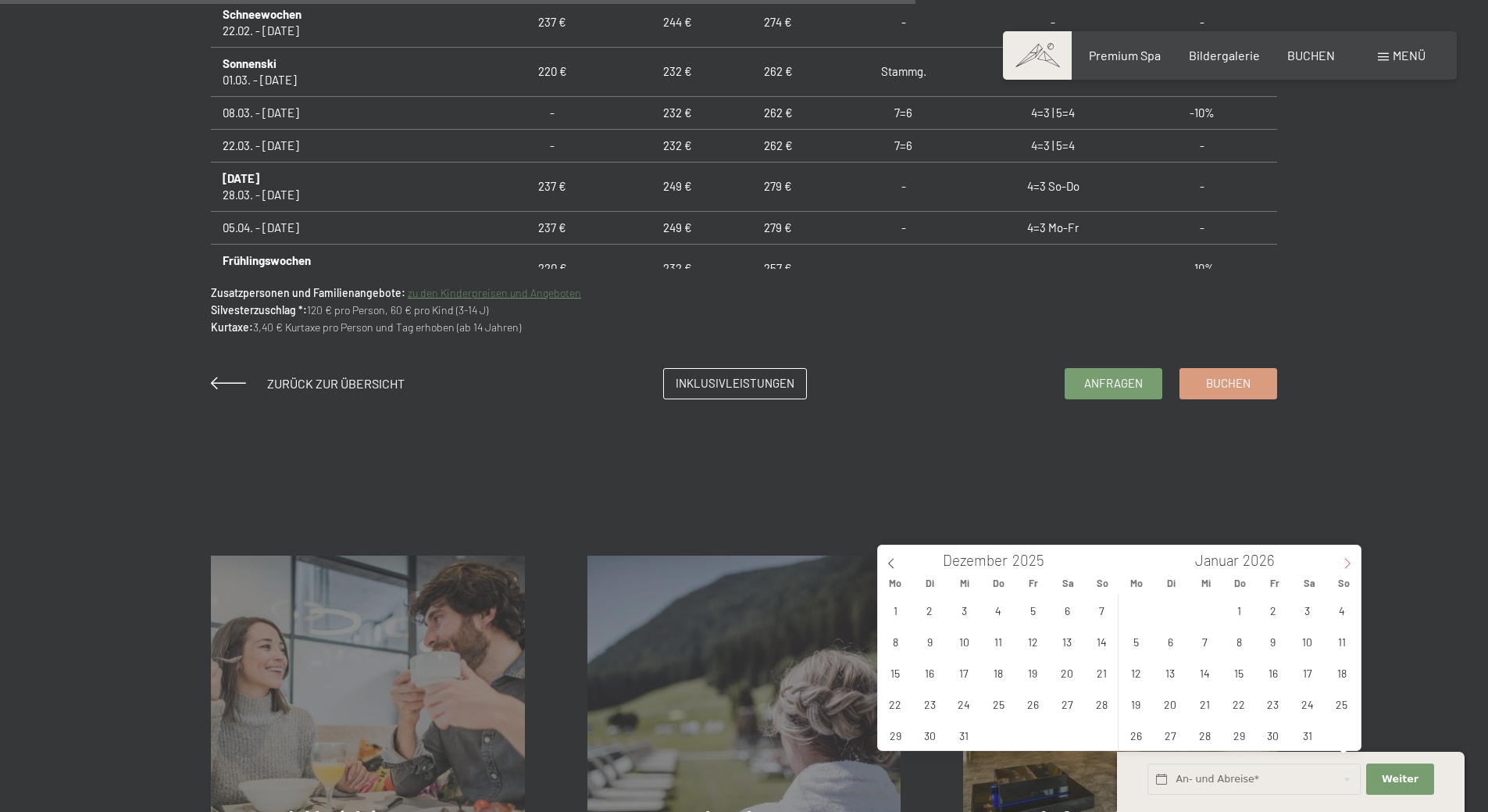
type input "2026"
click at [1342, 553] on span at bounding box center [1347, 558] width 26 height 26
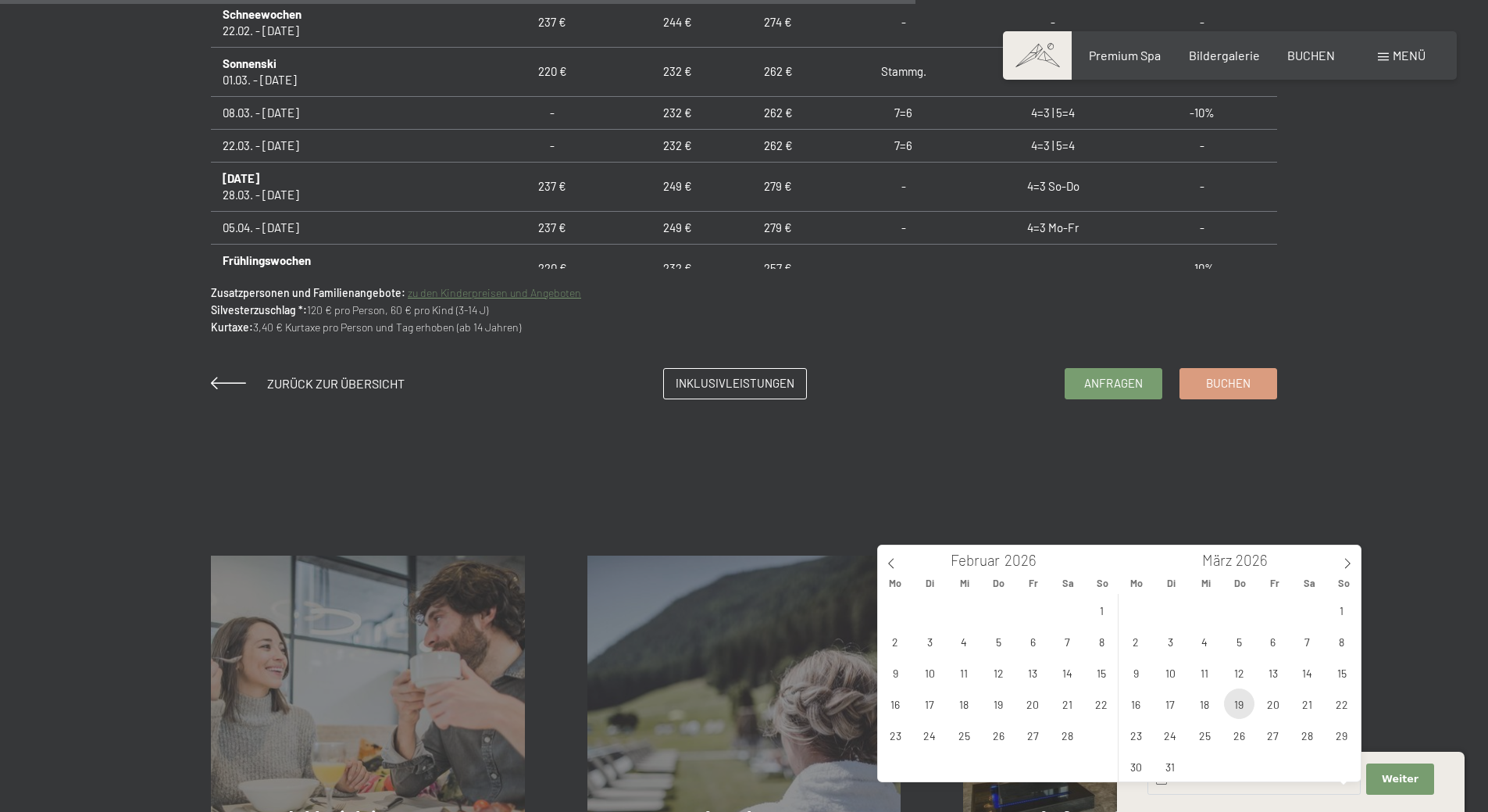
click at [1243, 700] on span "19" at bounding box center [1239, 704] width 31 height 31
click at [1336, 711] on span "22" at bounding box center [1342, 704] width 31 height 31
type input "Do. 19.03.2026 - So. 22.03.2026"
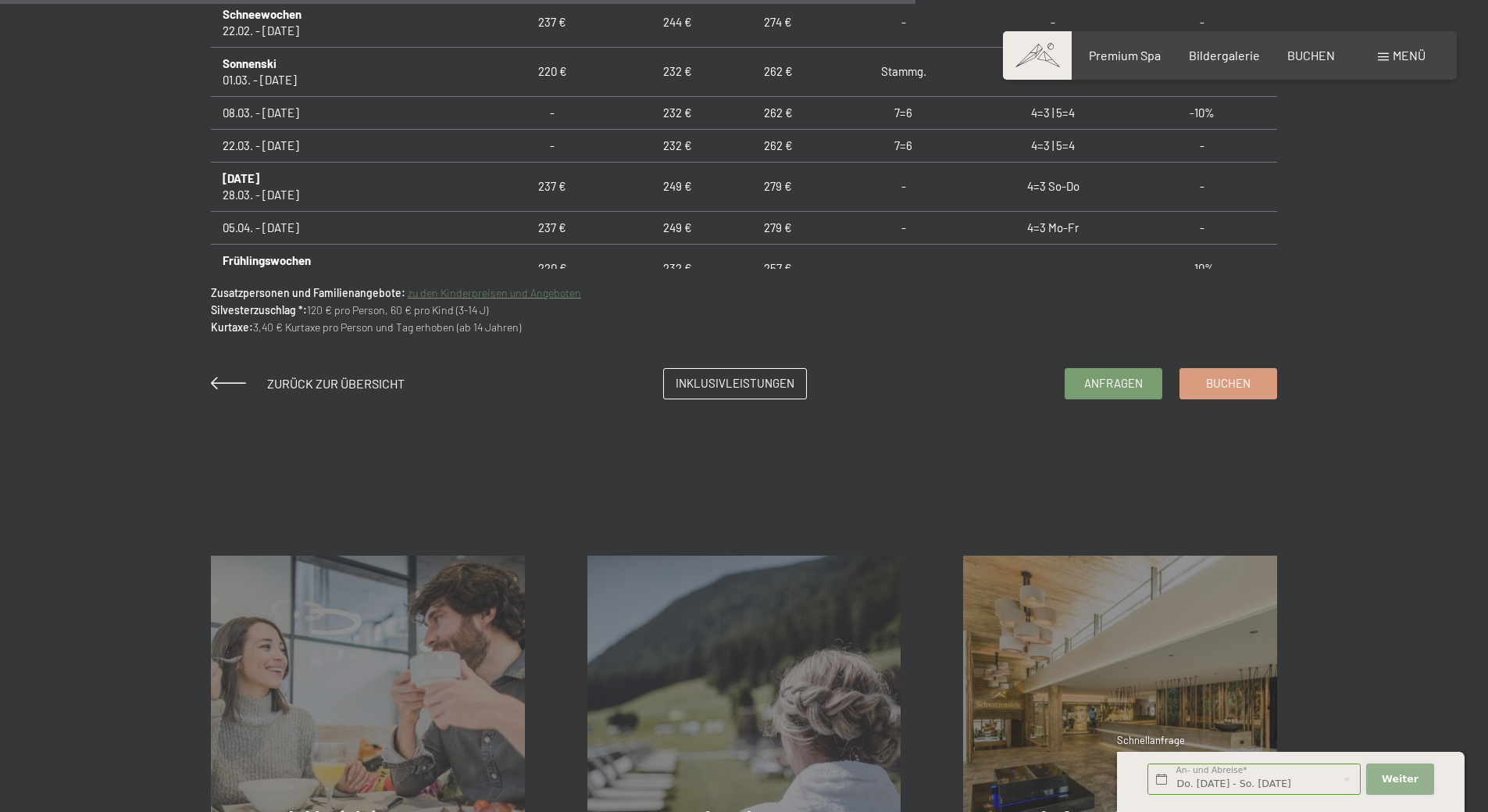
click at [1406, 788] on button "Weiter Adressfelder ausblenden" at bounding box center [1400, 778] width 67 height 32
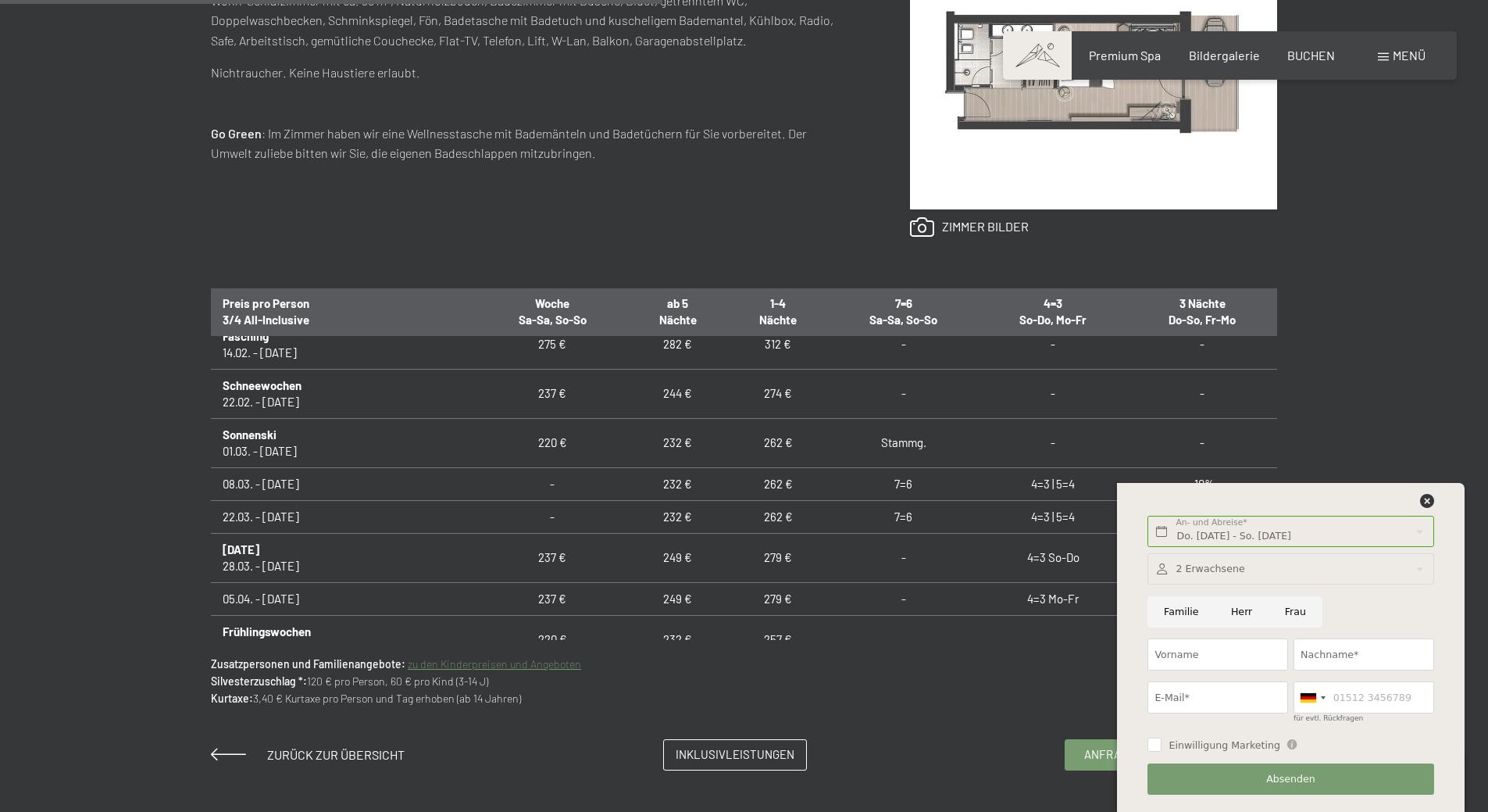
scroll to position [859, 0]
